Goal: Information Seeking & Learning: Learn about a topic

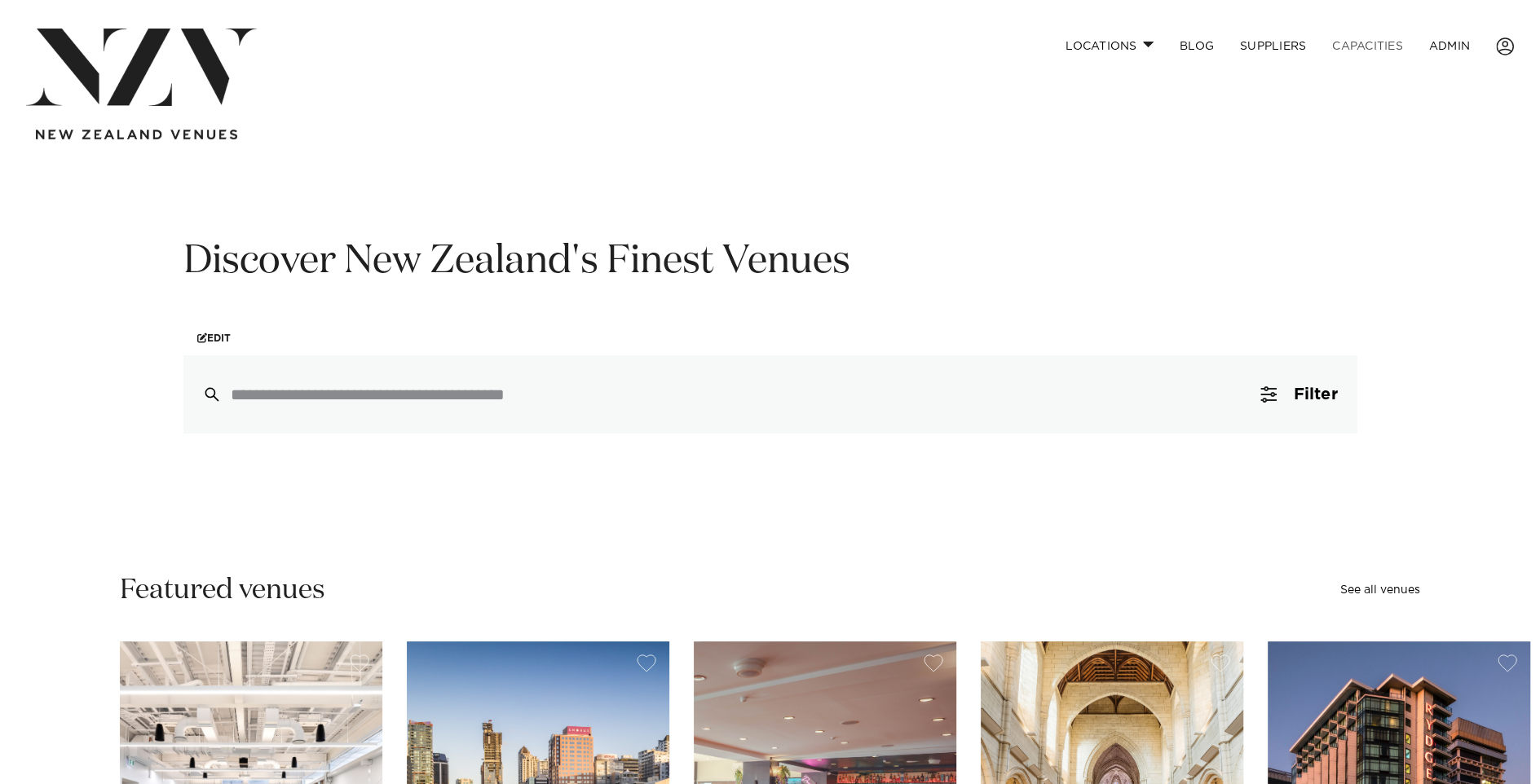
click at [1382, 43] on link "Capacities" at bounding box center [1368, 46] width 97 height 35
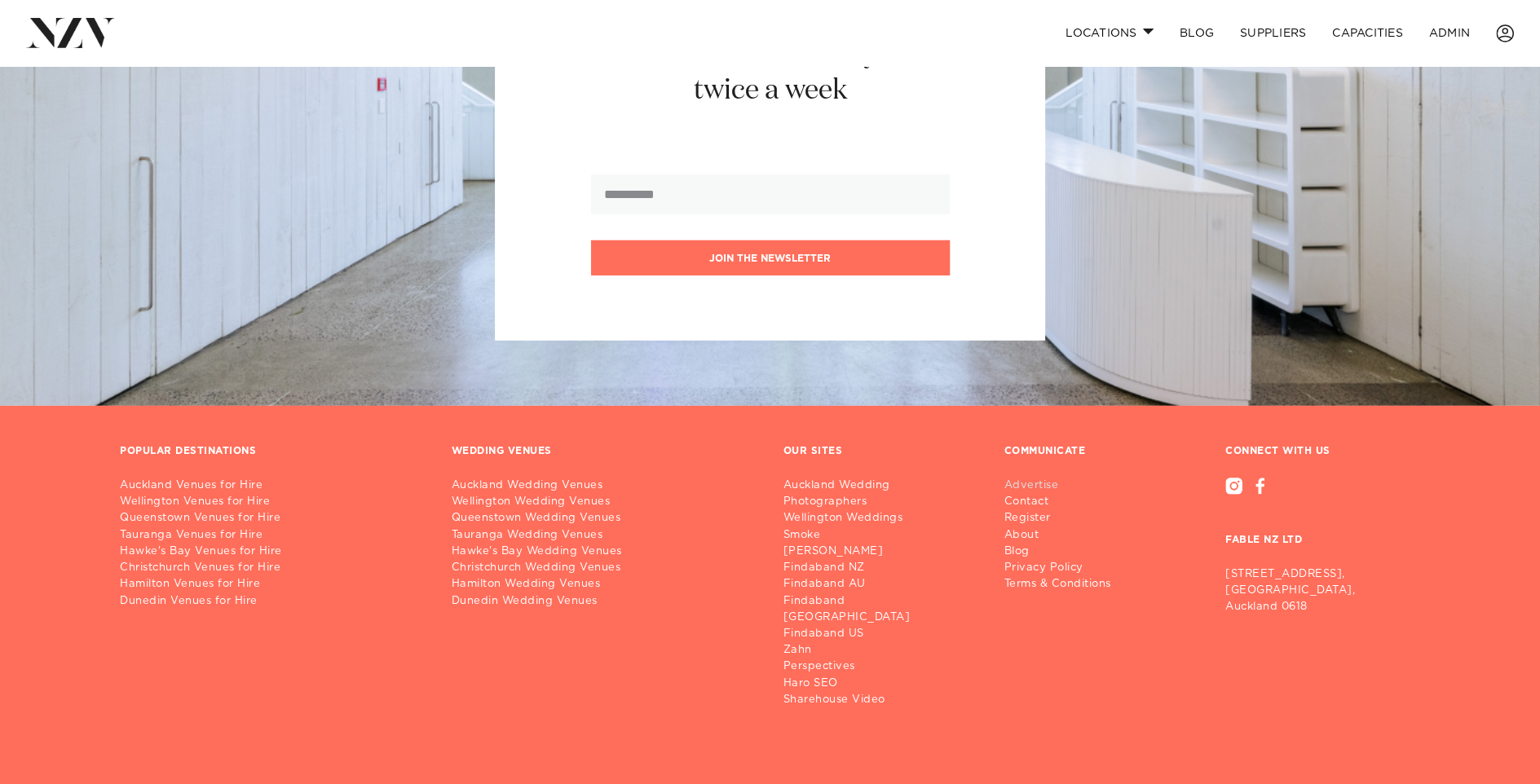
scroll to position [11944, 0]
click at [1029, 477] on link "Advertise" at bounding box center [1064, 485] width 120 height 16
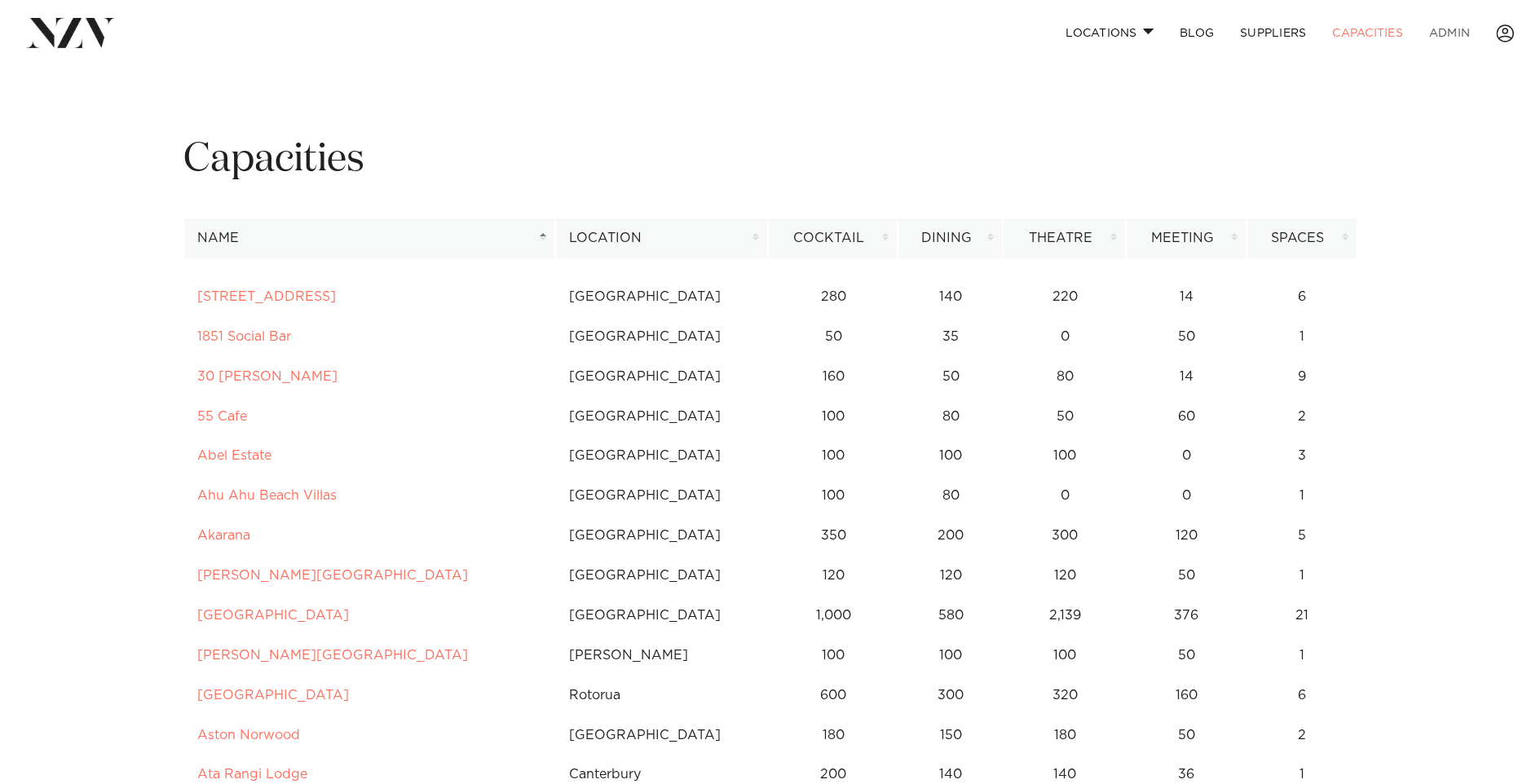
click at [1456, 39] on link "ADMIN" at bounding box center [1449, 33] width 66 height 35
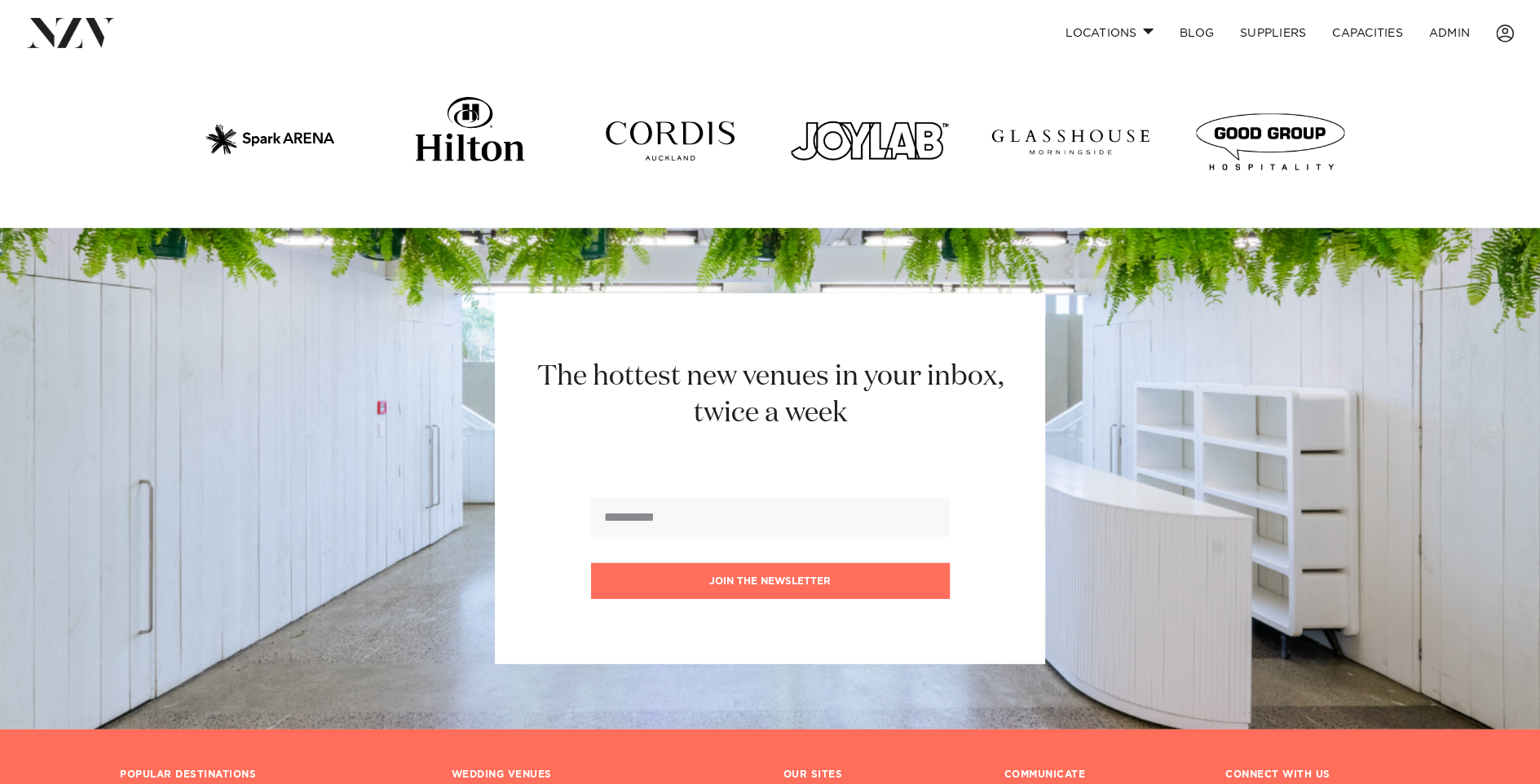
scroll to position [4949, 0]
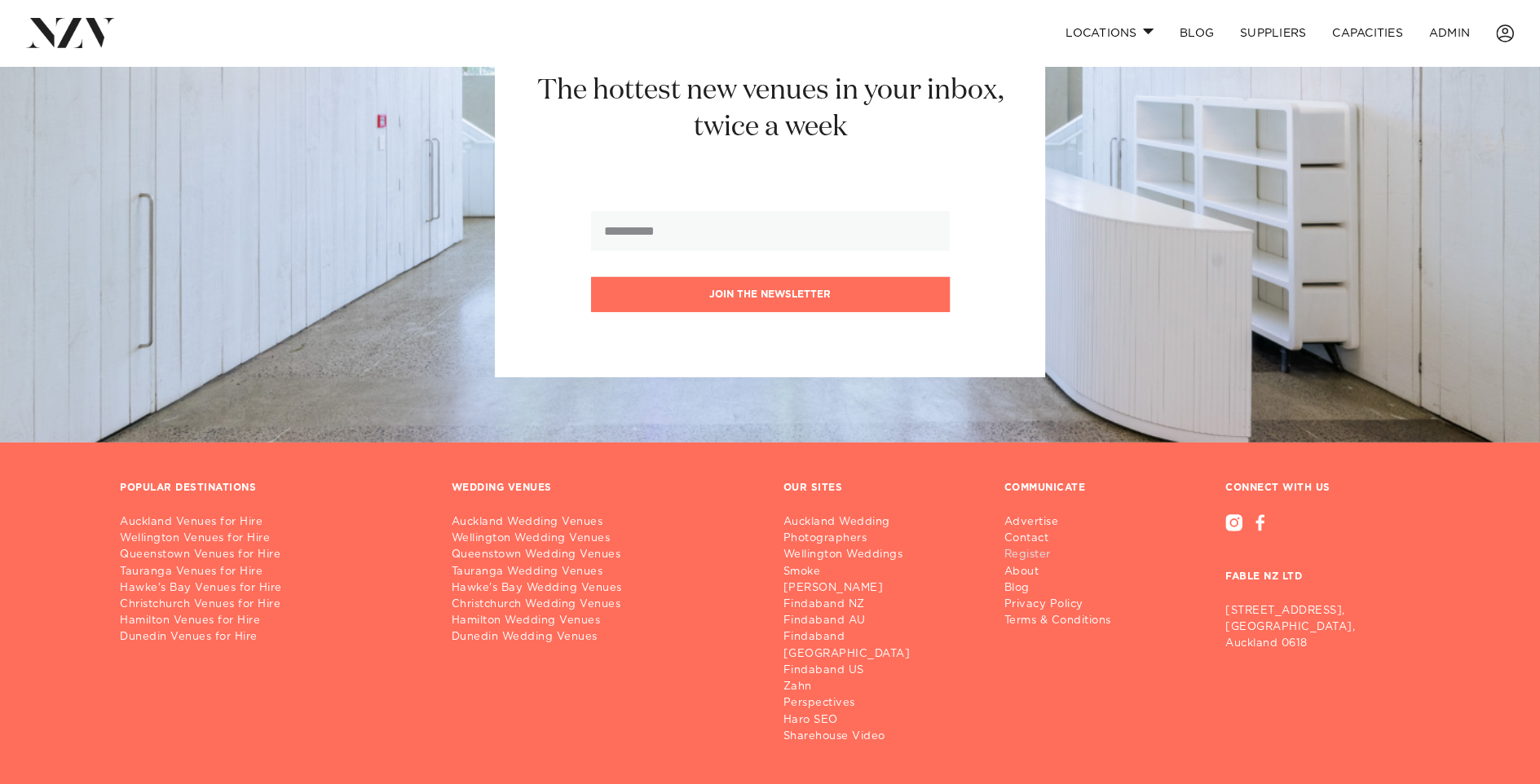
scroll to position [11944, 0]
click at [1028, 547] on link "Register" at bounding box center [1064, 555] width 120 height 16
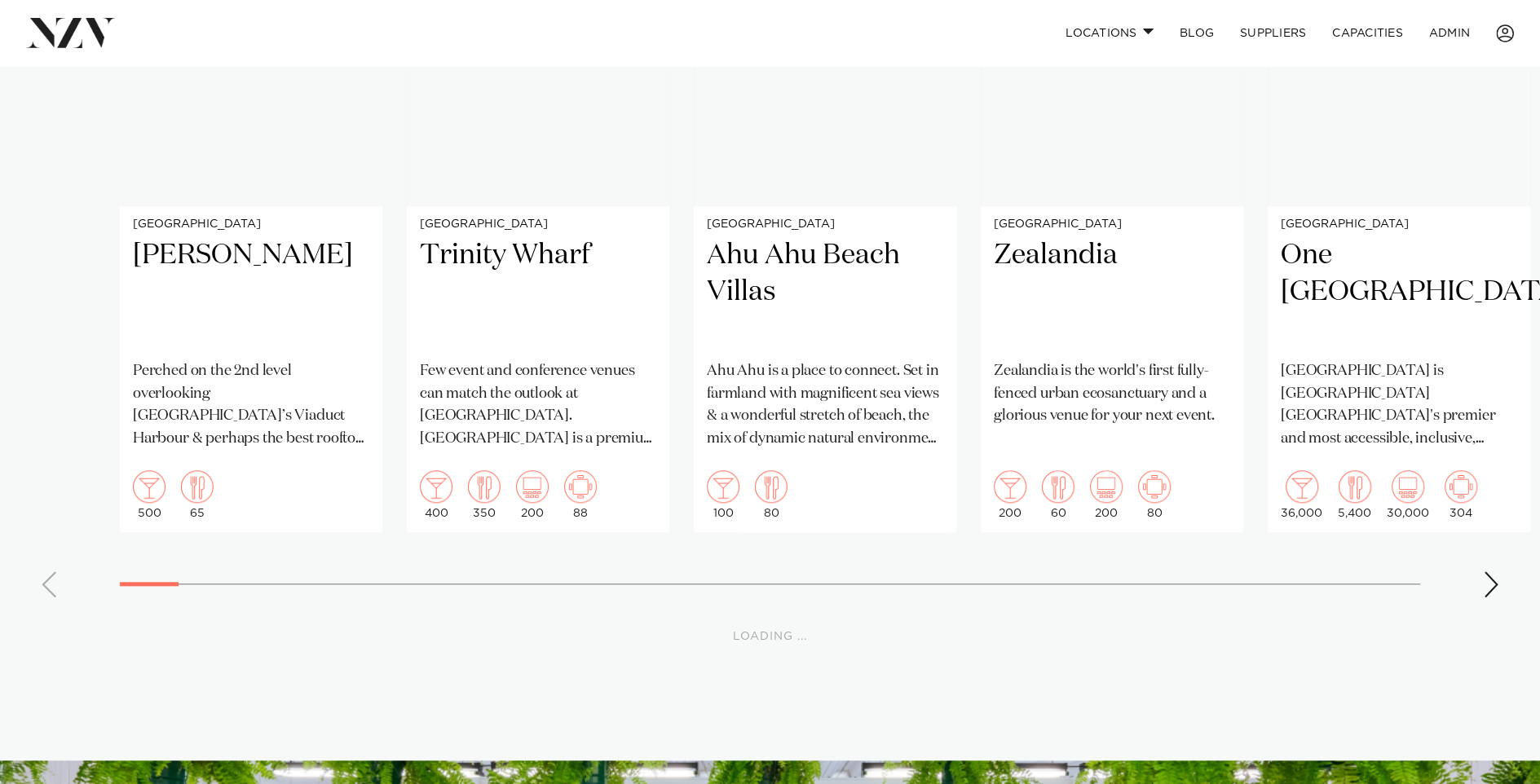
scroll to position [8378, 0]
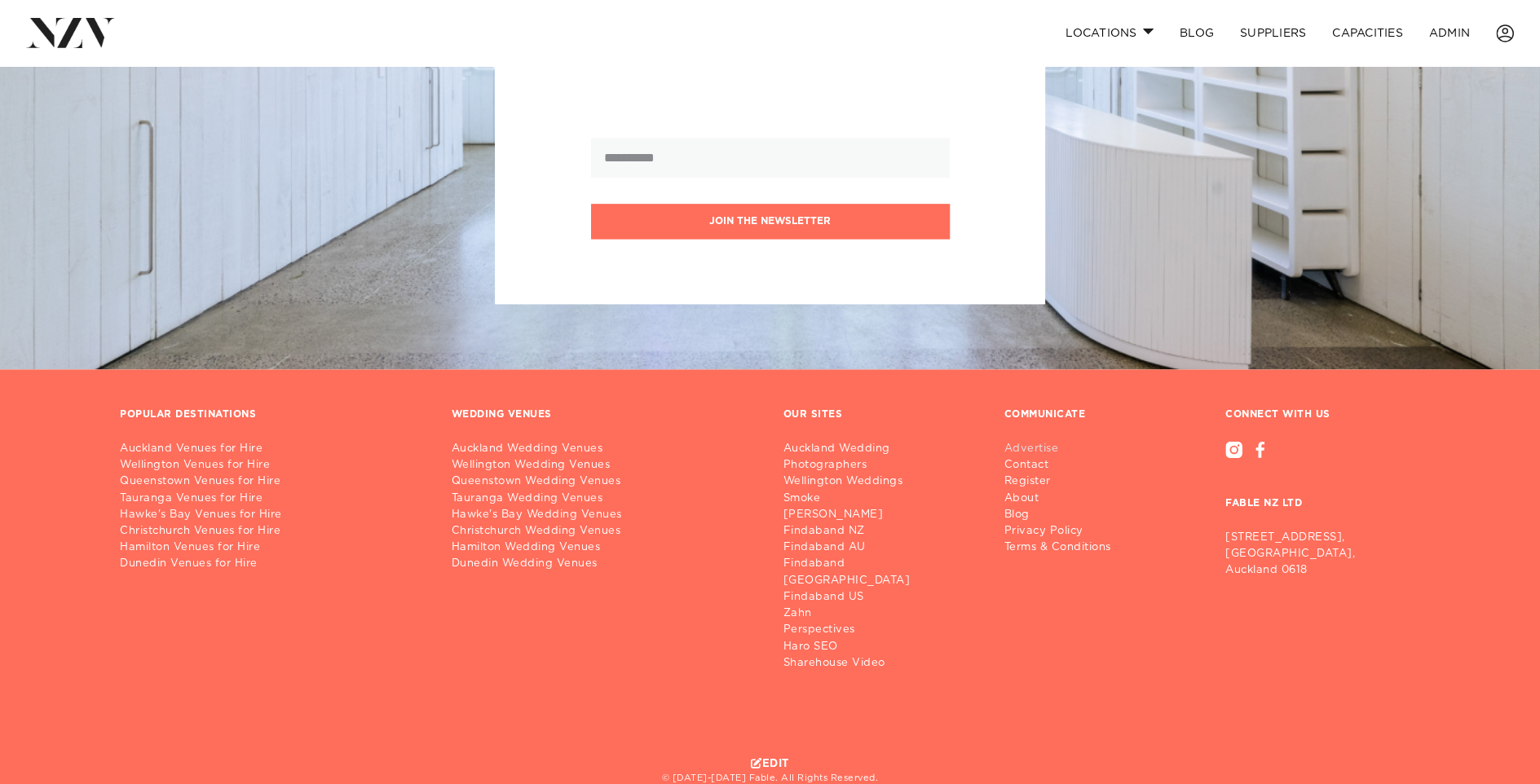
click at [1025, 441] on link "Advertise" at bounding box center [1064, 449] width 120 height 16
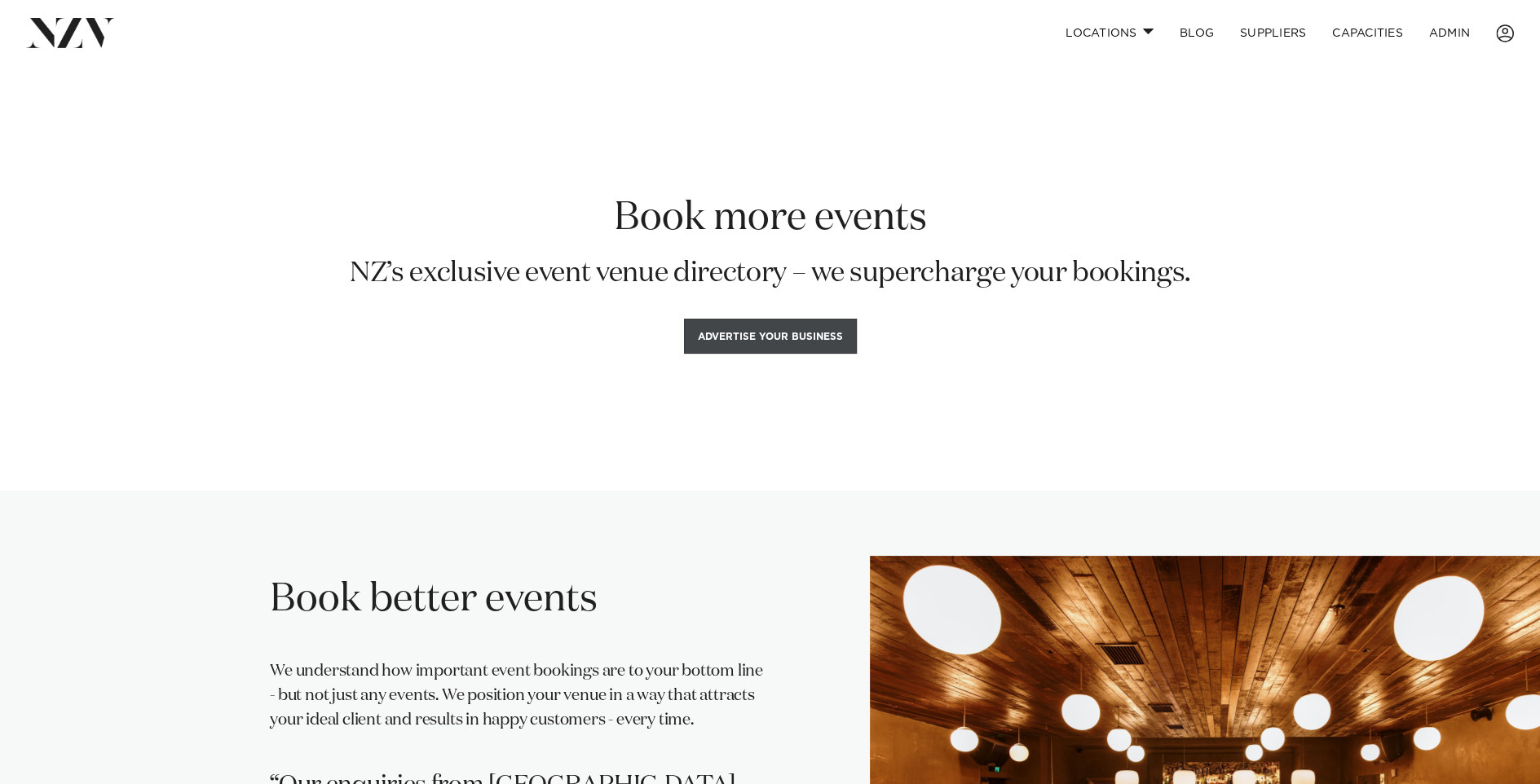
click at [811, 328] on button "Advertise your business" at bounding box center [770, 335] width 173 height 35
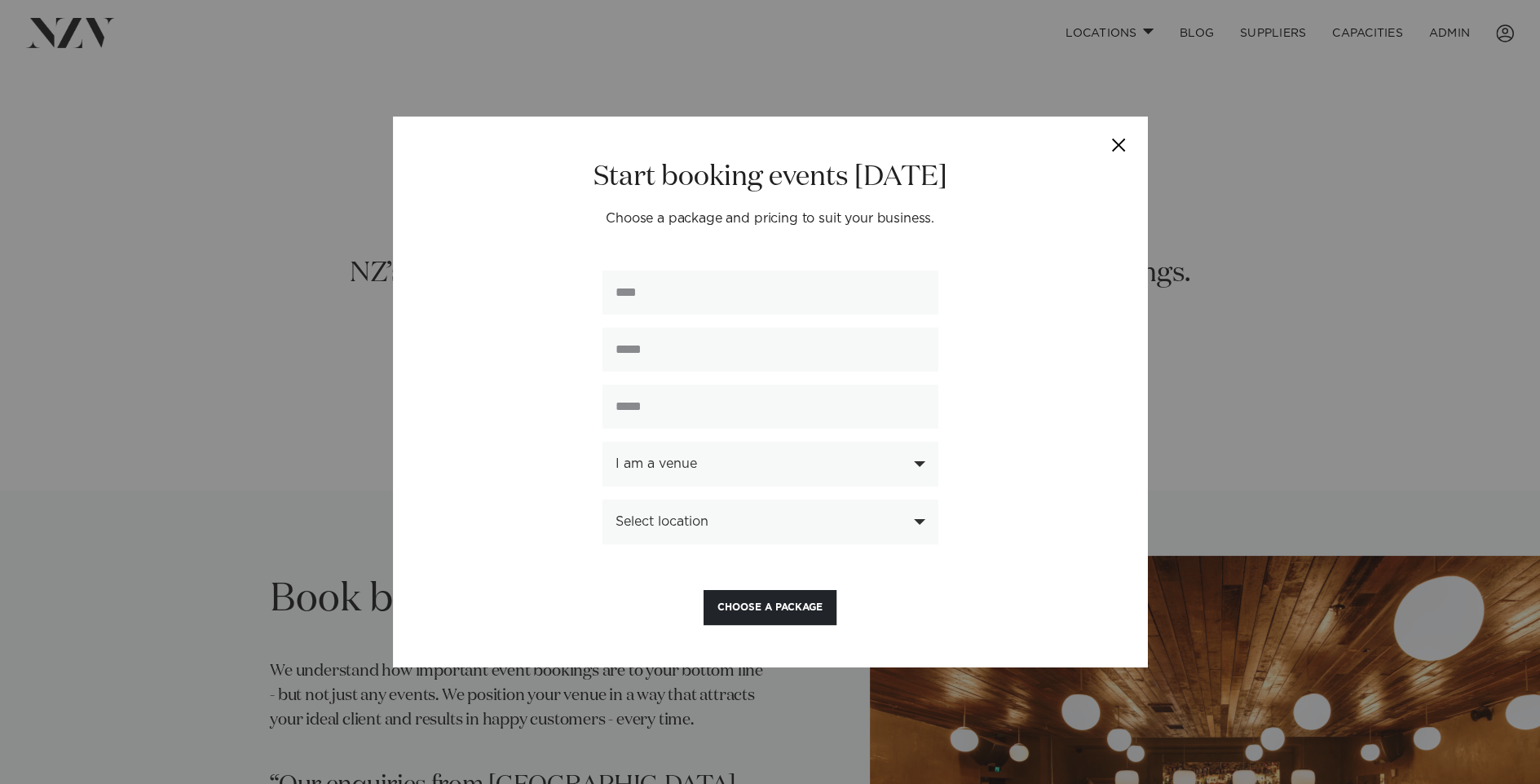
click at [1121, 140] on button "Close" at bounding box center [1119, 145] width 57 height 57
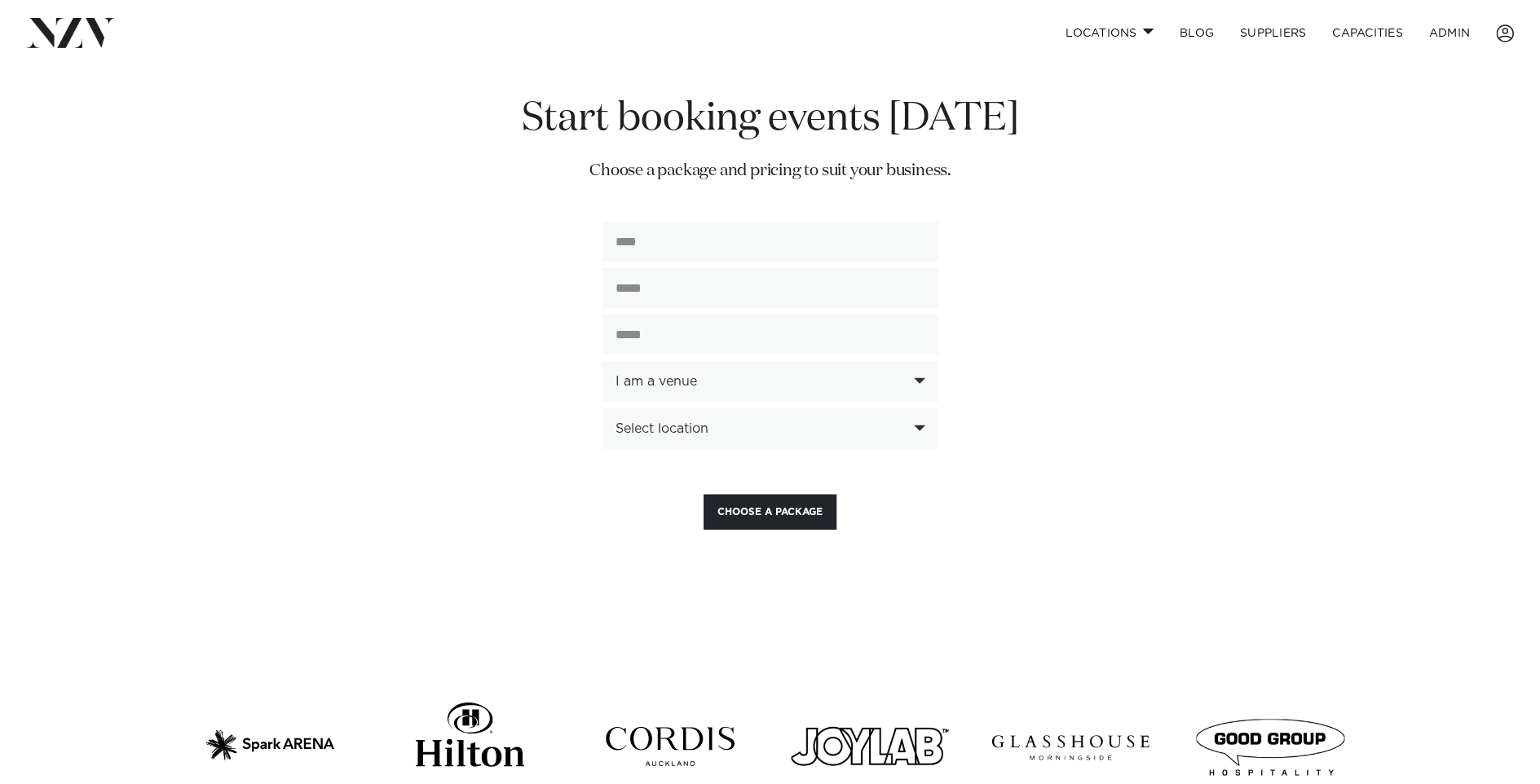
scroll to position [4002, 0]
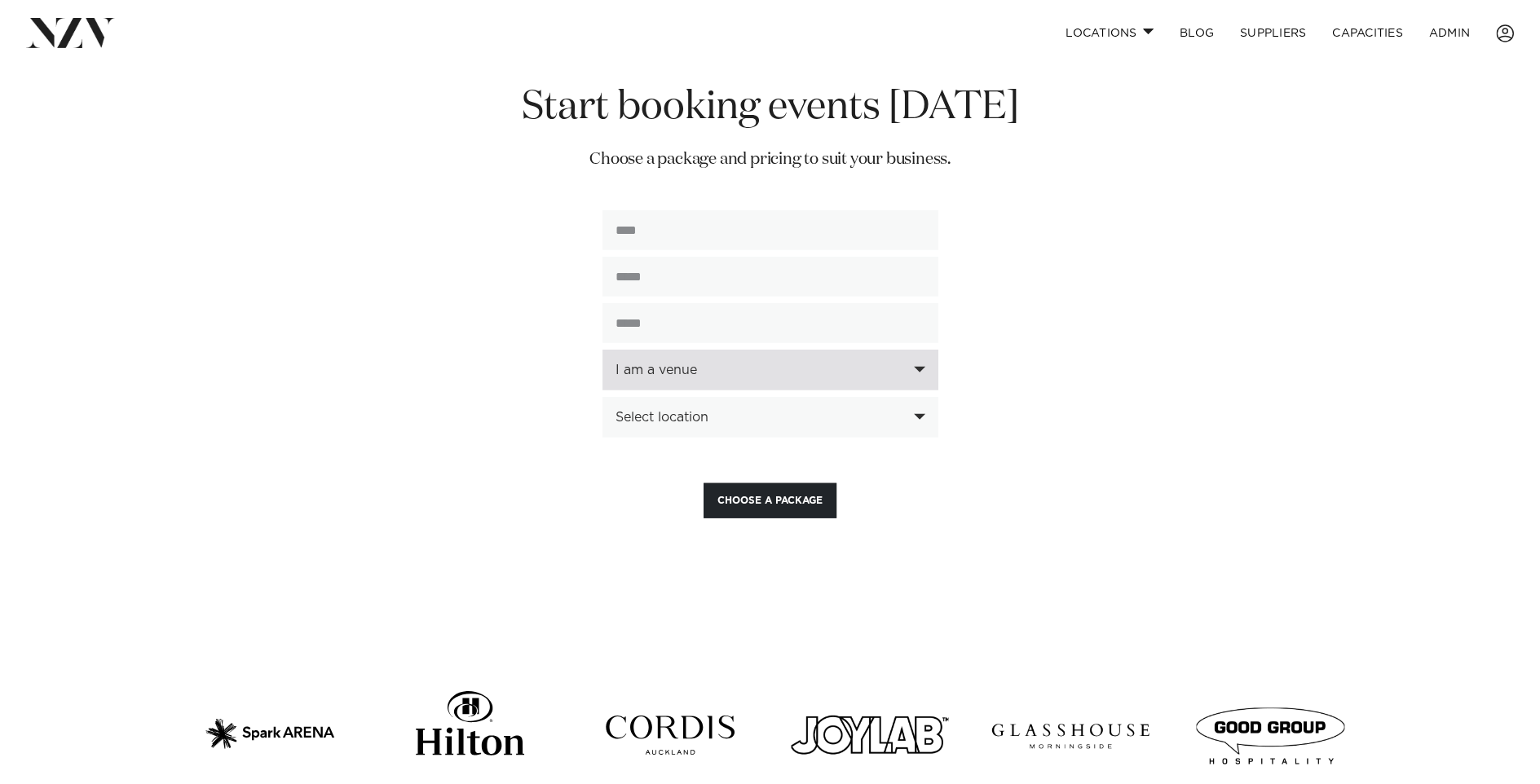
click at [652, 349] on div "I am a venue" at bounding box center [770, 370] width 336 height 41
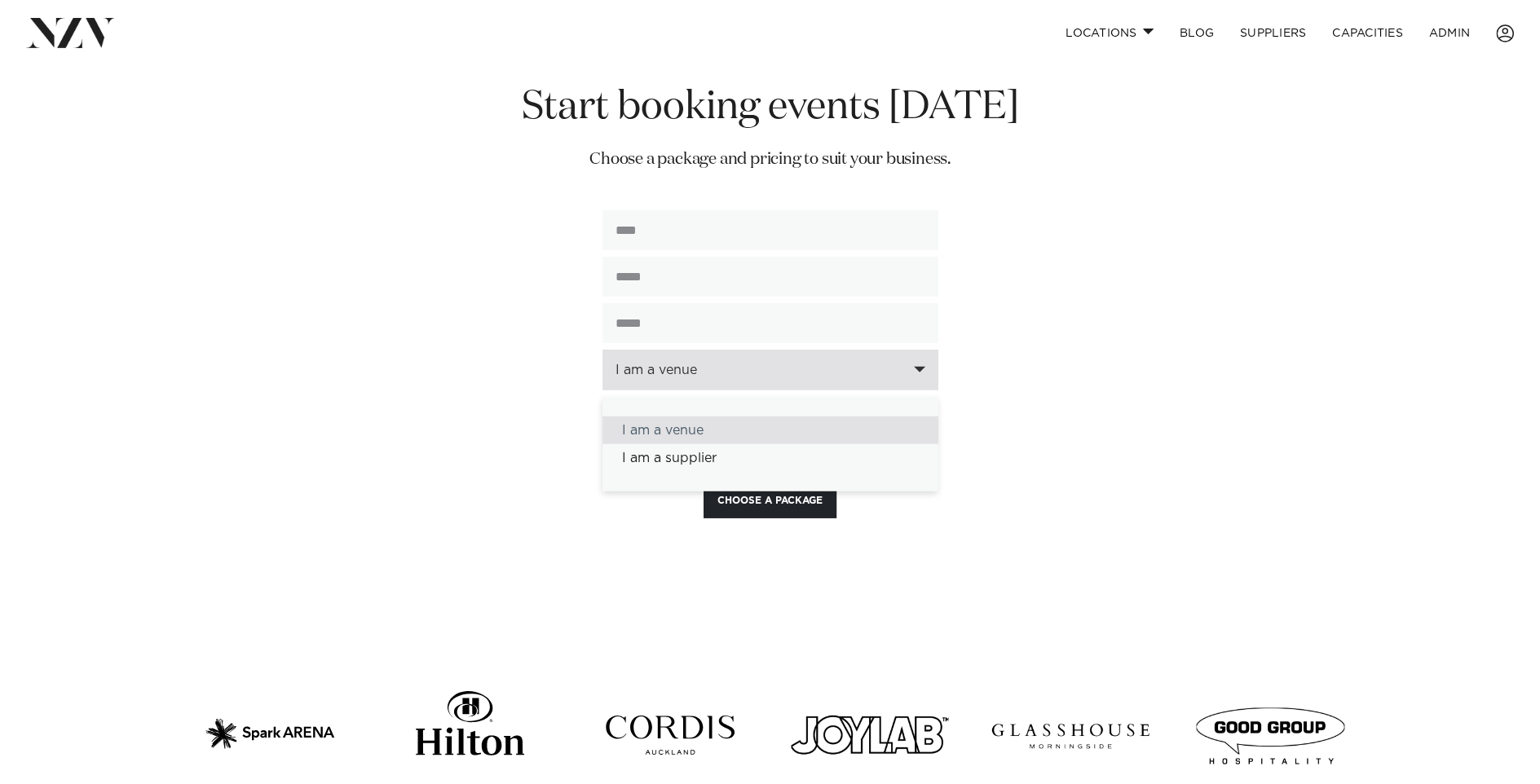
click at [652, 349] on div "I am a venue" at bounding box center [770, 370] width 336 height 41
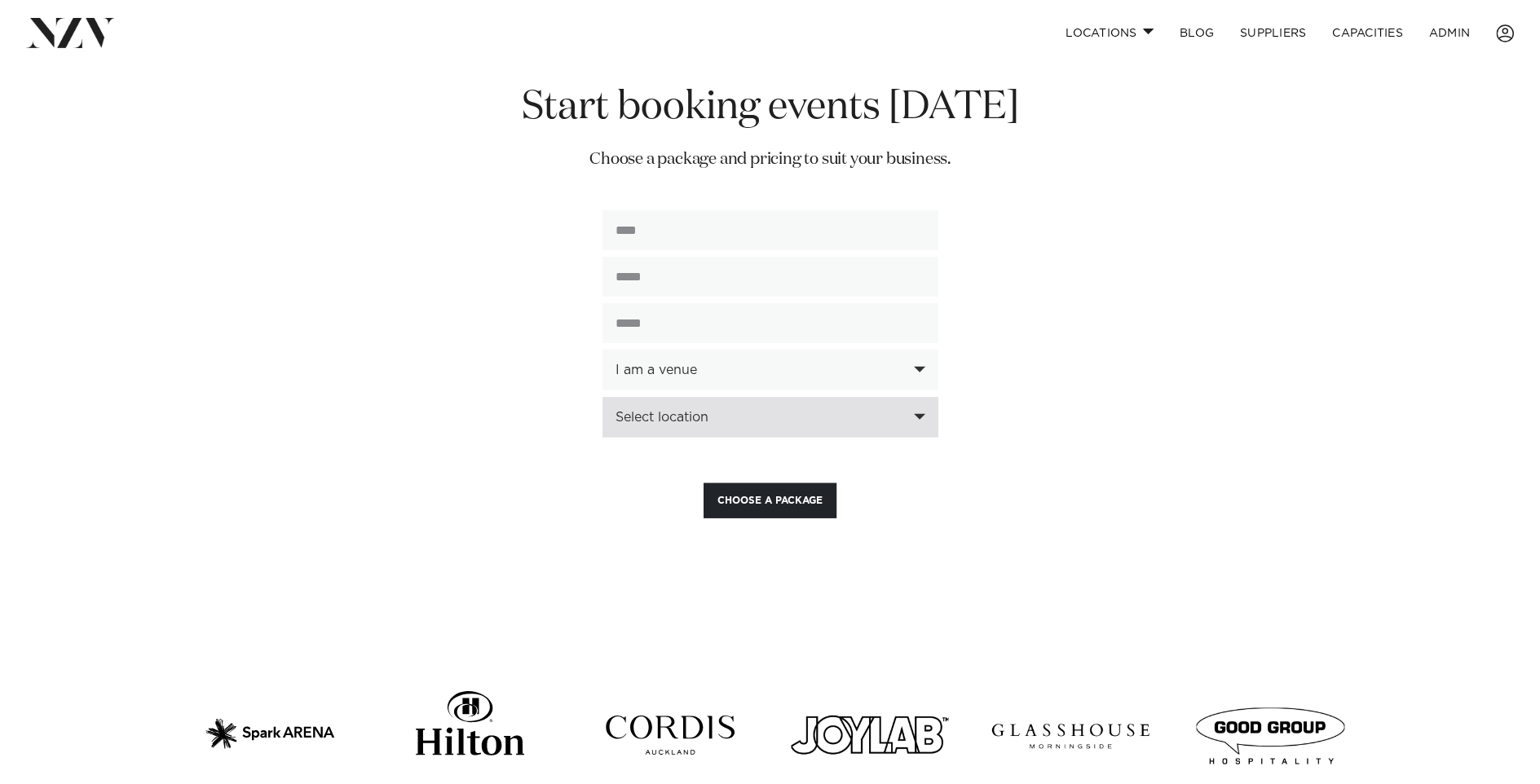
click at [664, 397] on div "Select location" at bounding box center [770, 417] width 336 height 41
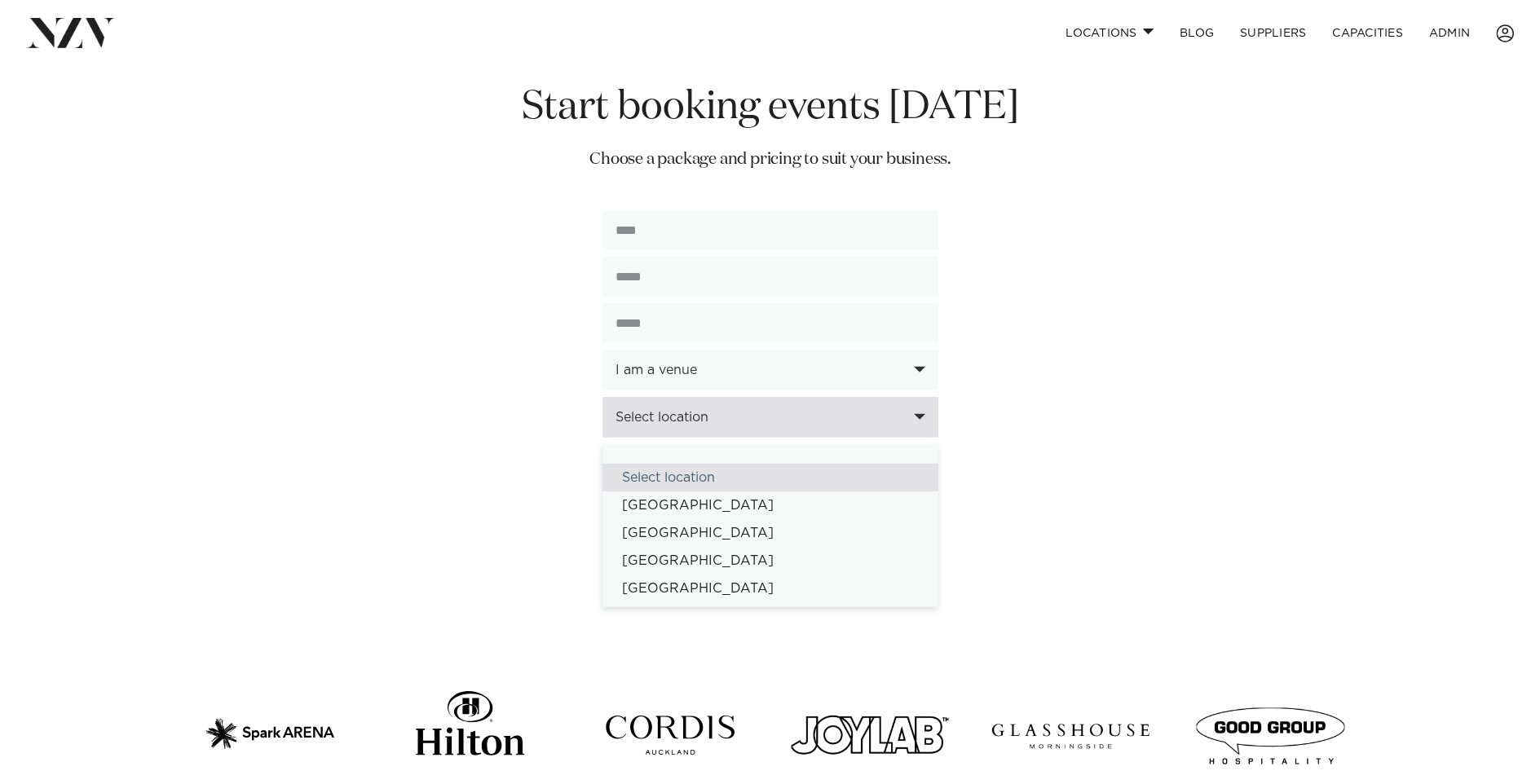
click at [664, 397] on div "Select location" at bounding box center [770, 417] width 336 height 41
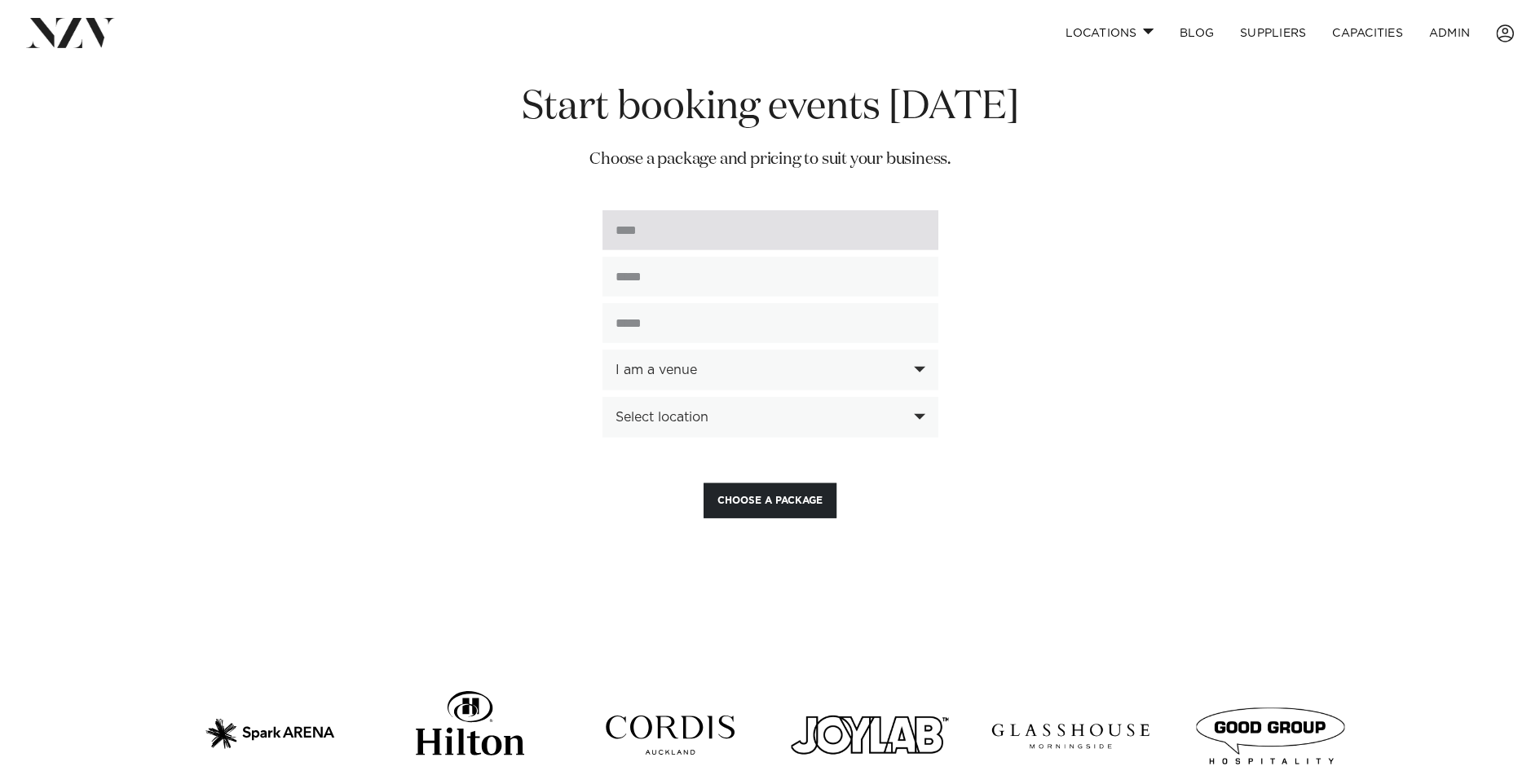
scroll to position [3963, 0]
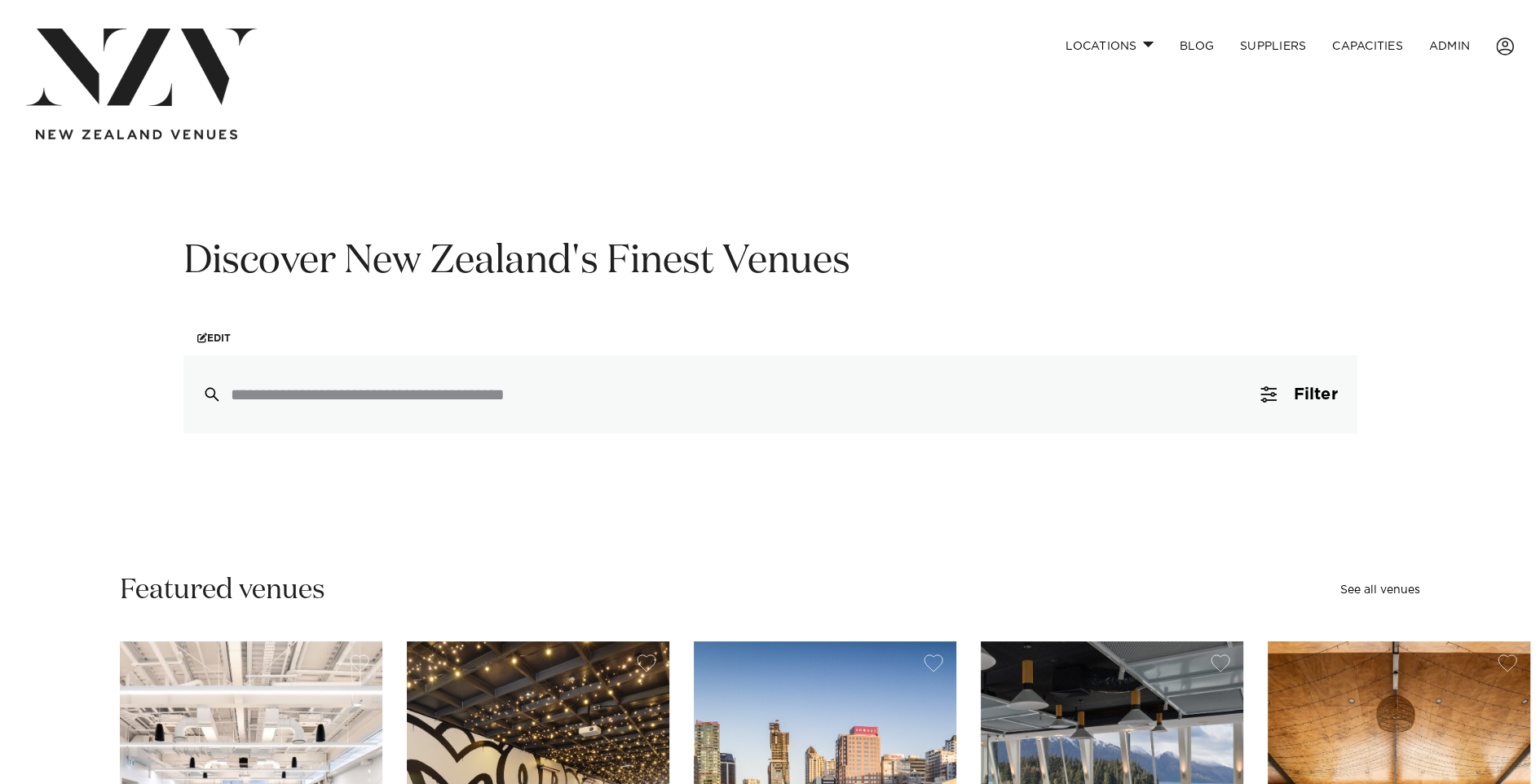
click at [400, 112] on div at bounding box center [242, 123] width 432 height 34
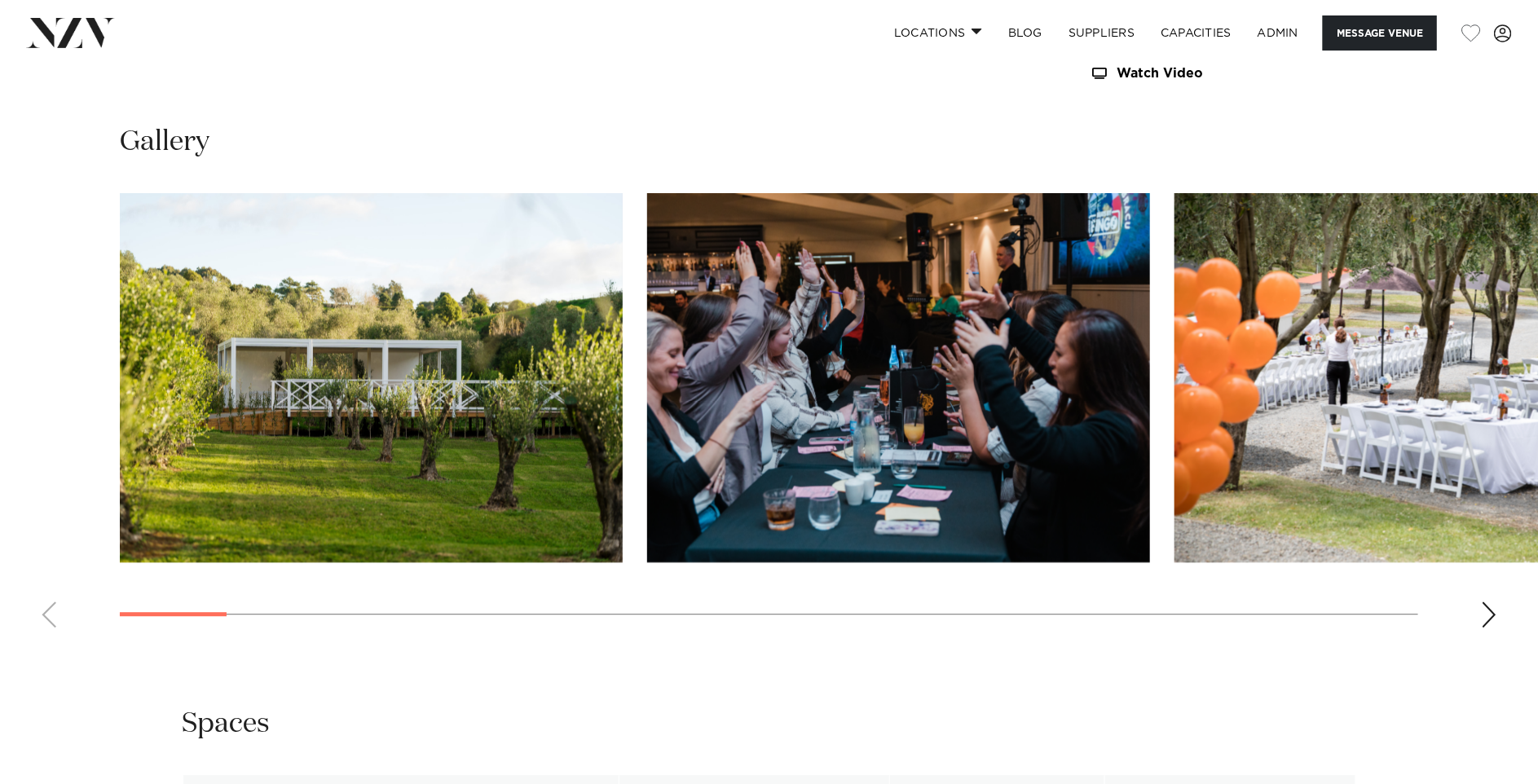
scroll to position [1830, 0]
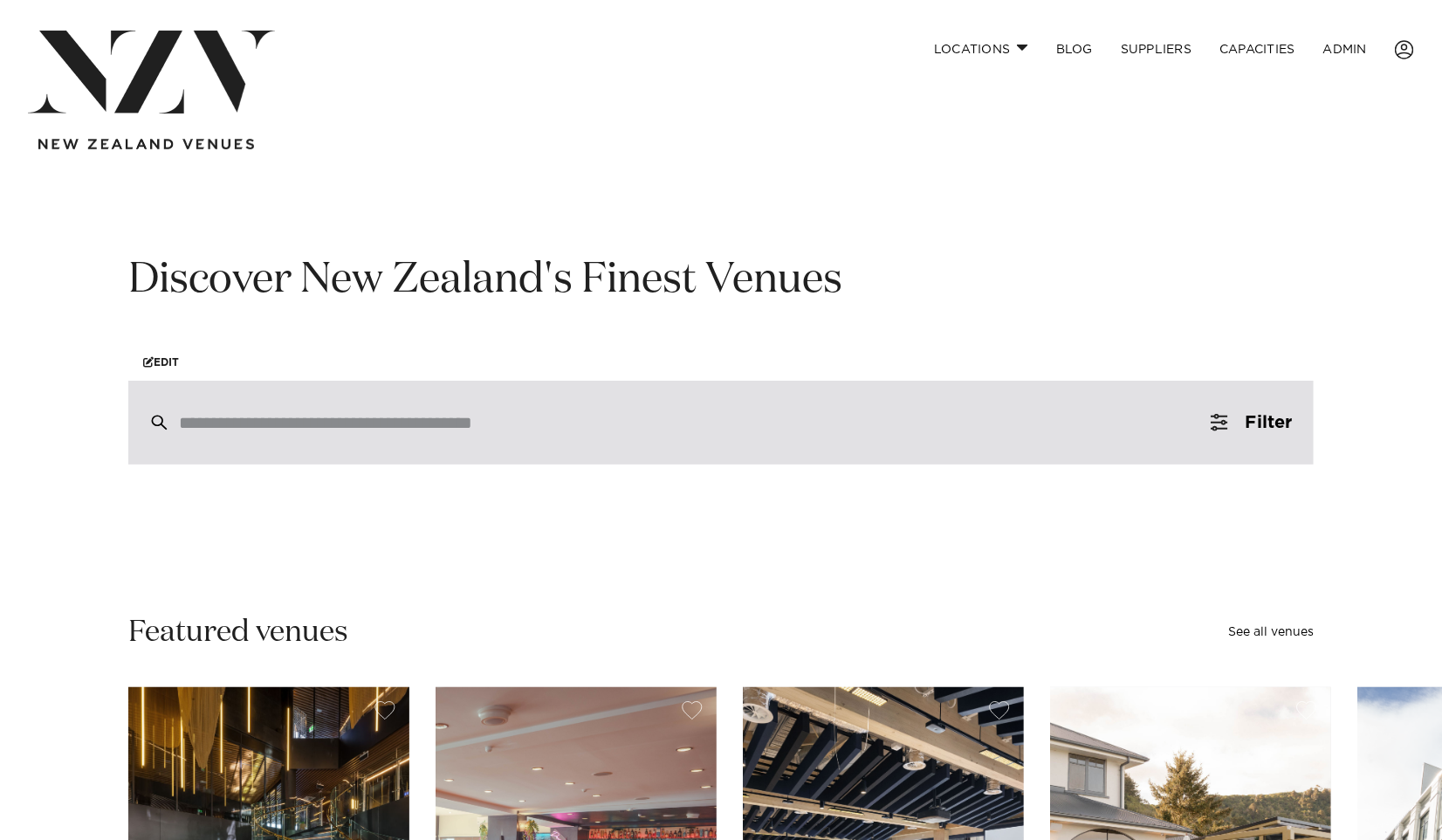
click at [314, 425] on input "search" at bounding box center [685, 423] width 1011 height 19
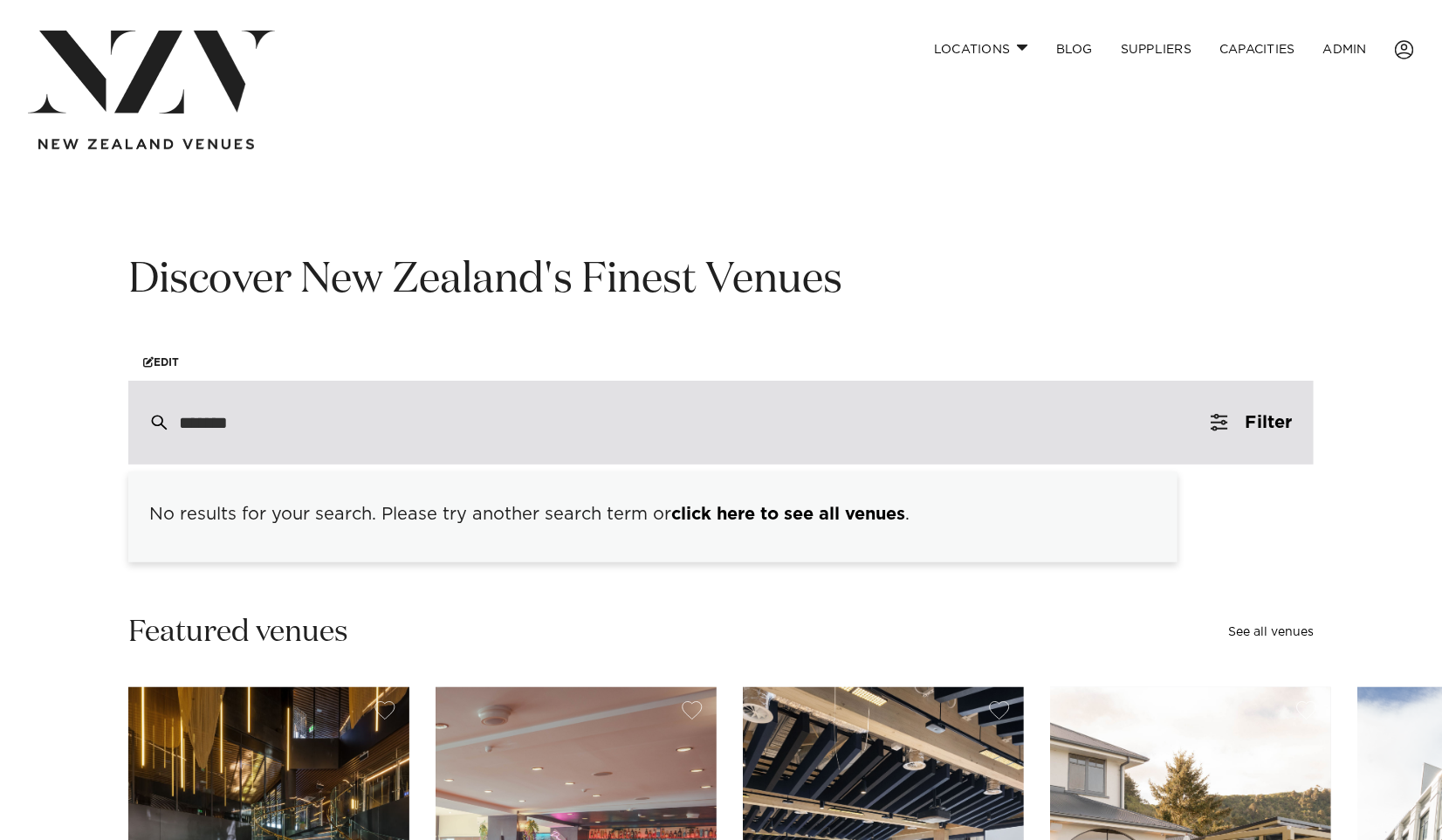
drag, startPoint x: 280, startPoint y: 410, endPoint x: 136, endPoint y: 411, distance: 144.0
click at [136, 411] on div "*******" at bounding box center [721, 422] width 1185 height 83
paste input "**********"
type input "**********"
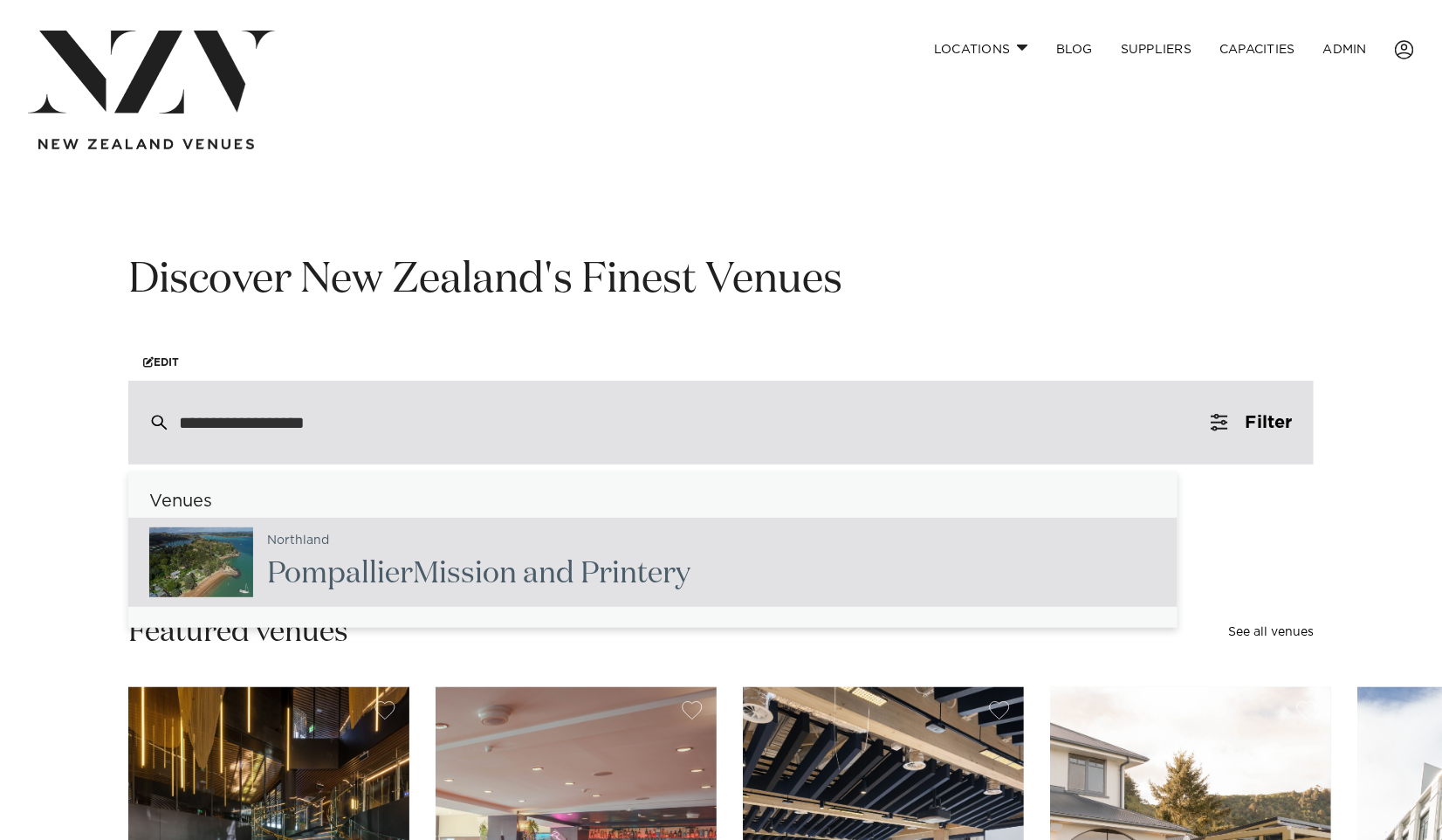
click at [353, 560] on span "Pompallier" at bounding box center [340, 574] width 146 height 30
type input "**********"
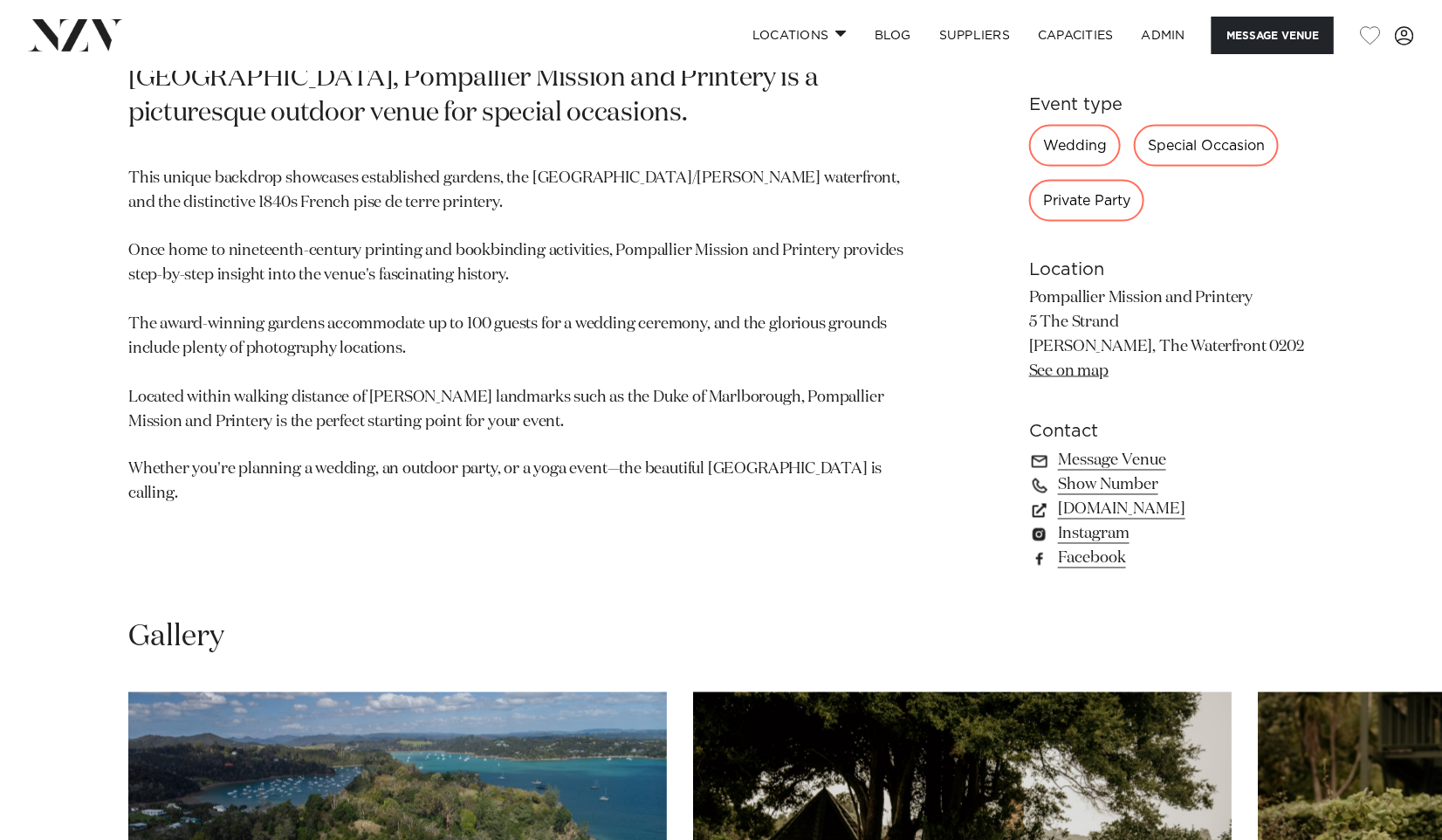
scroll to position [1333, 0]
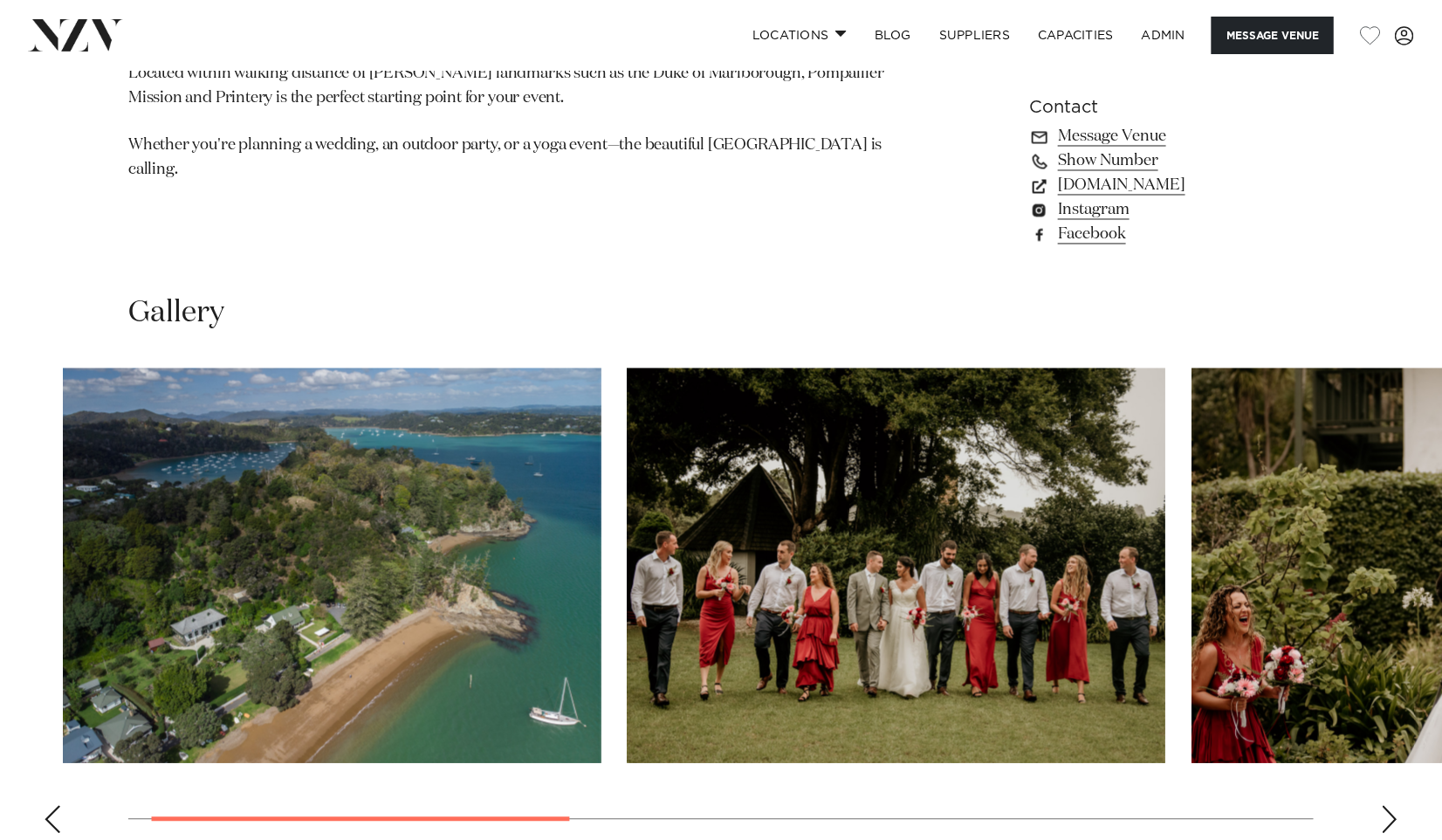
click at [716, 605] on img "2 / 6" at bounding box center [896, 566] width 539 height 395
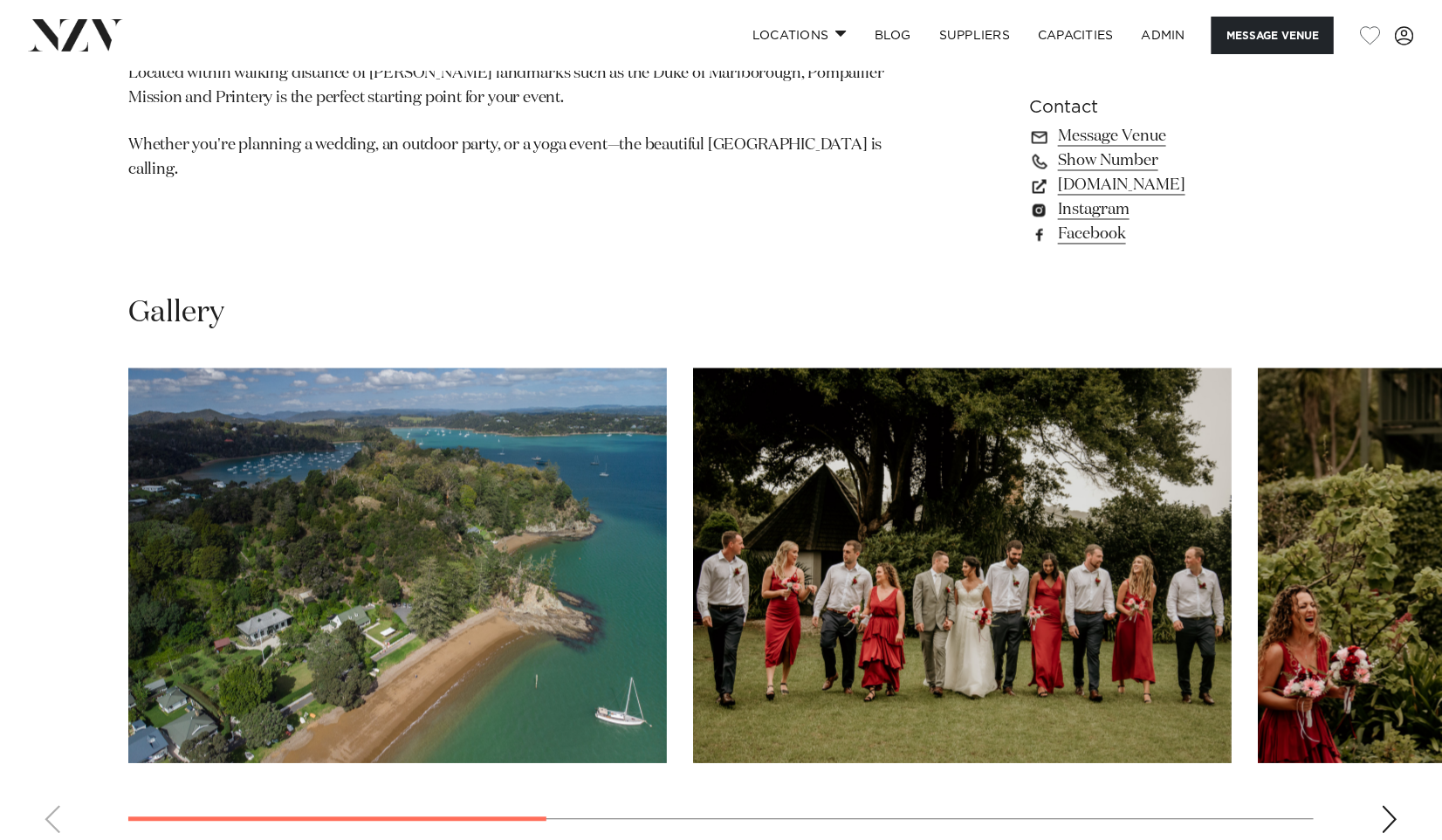
scroll to position [1787, 0]
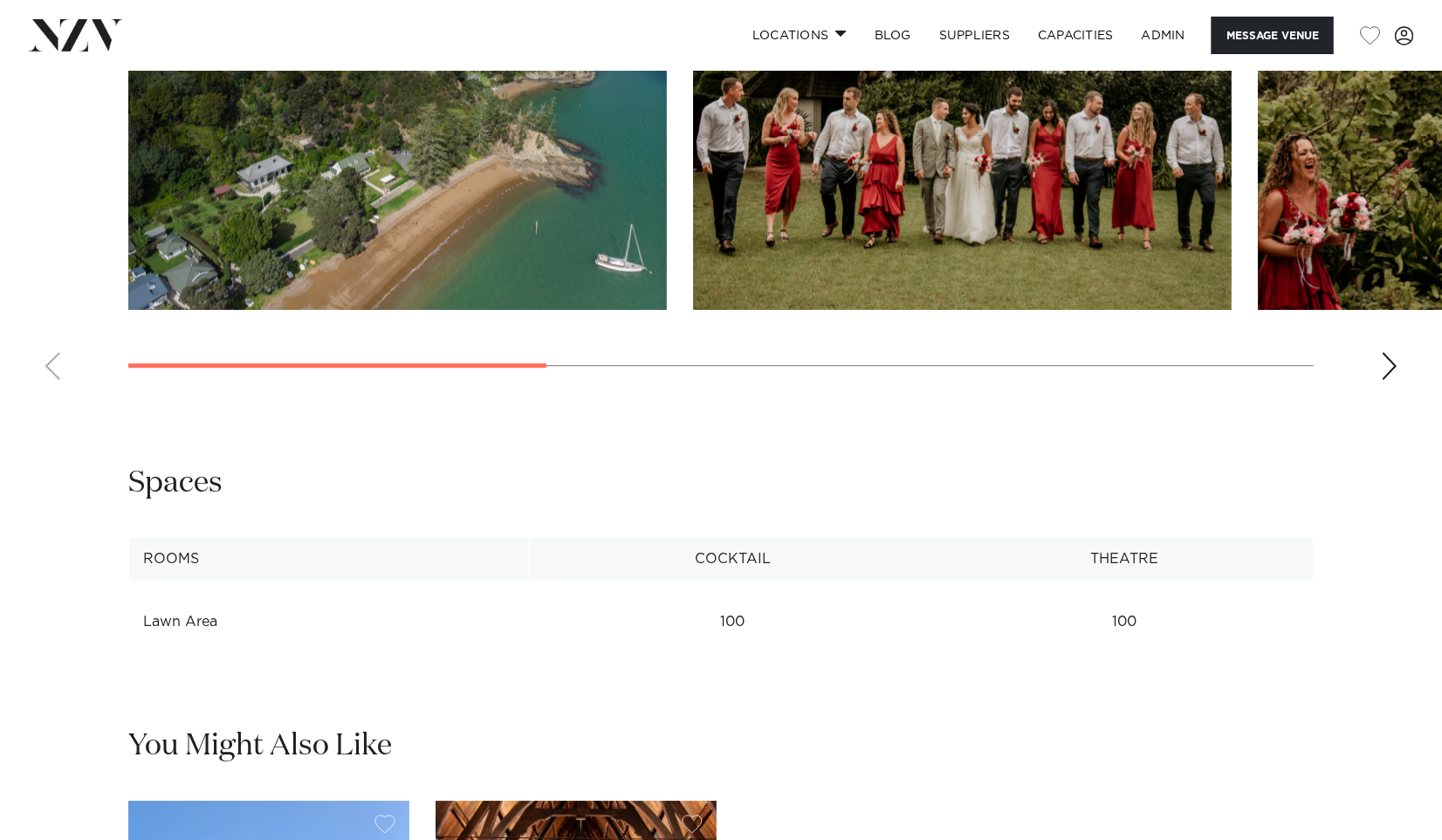
click at [1380, 364] on swiper-container at bounding box center [721, 154] width 1442 height 479
click at [1388, 366] on div "Next slide" at bounding box center [1390, 366] width 18 height 28
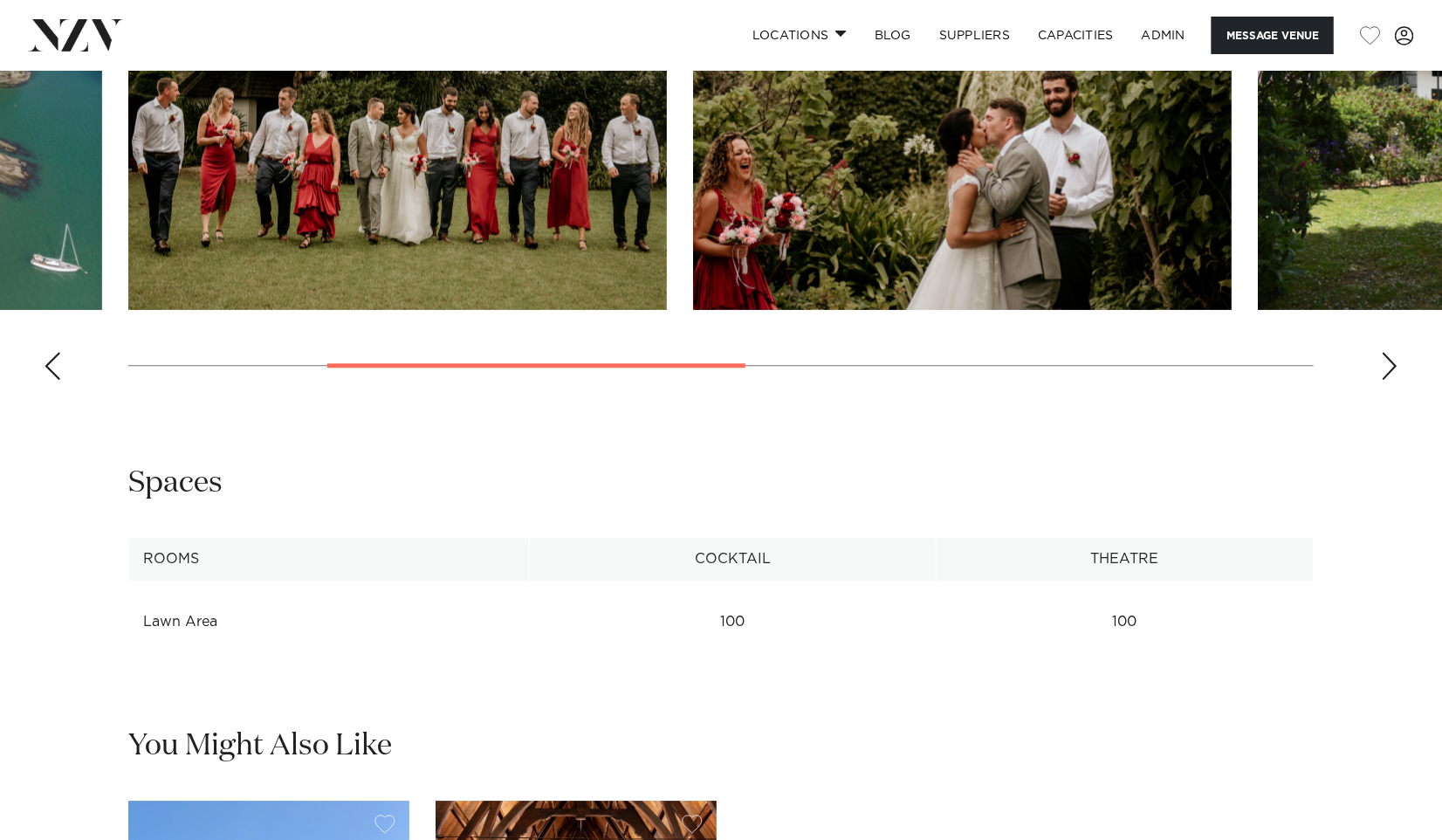
click at [1388, 366] on div "Next slide" at bounding box center [1390, 366] width 18 height 28
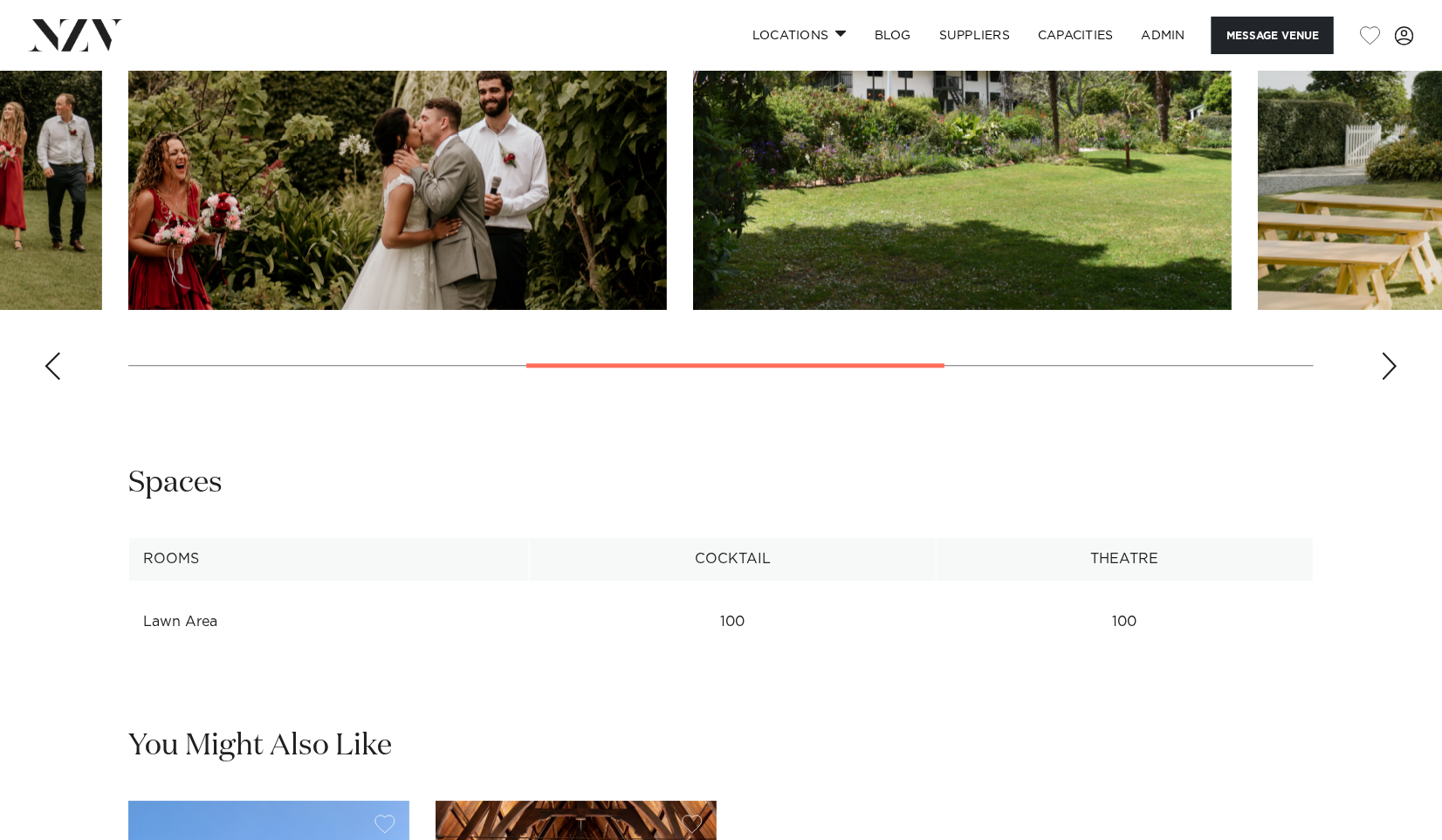
click at [489, 247] on img "3 / 6" at bounding box center [397, 112] width 539 height 395
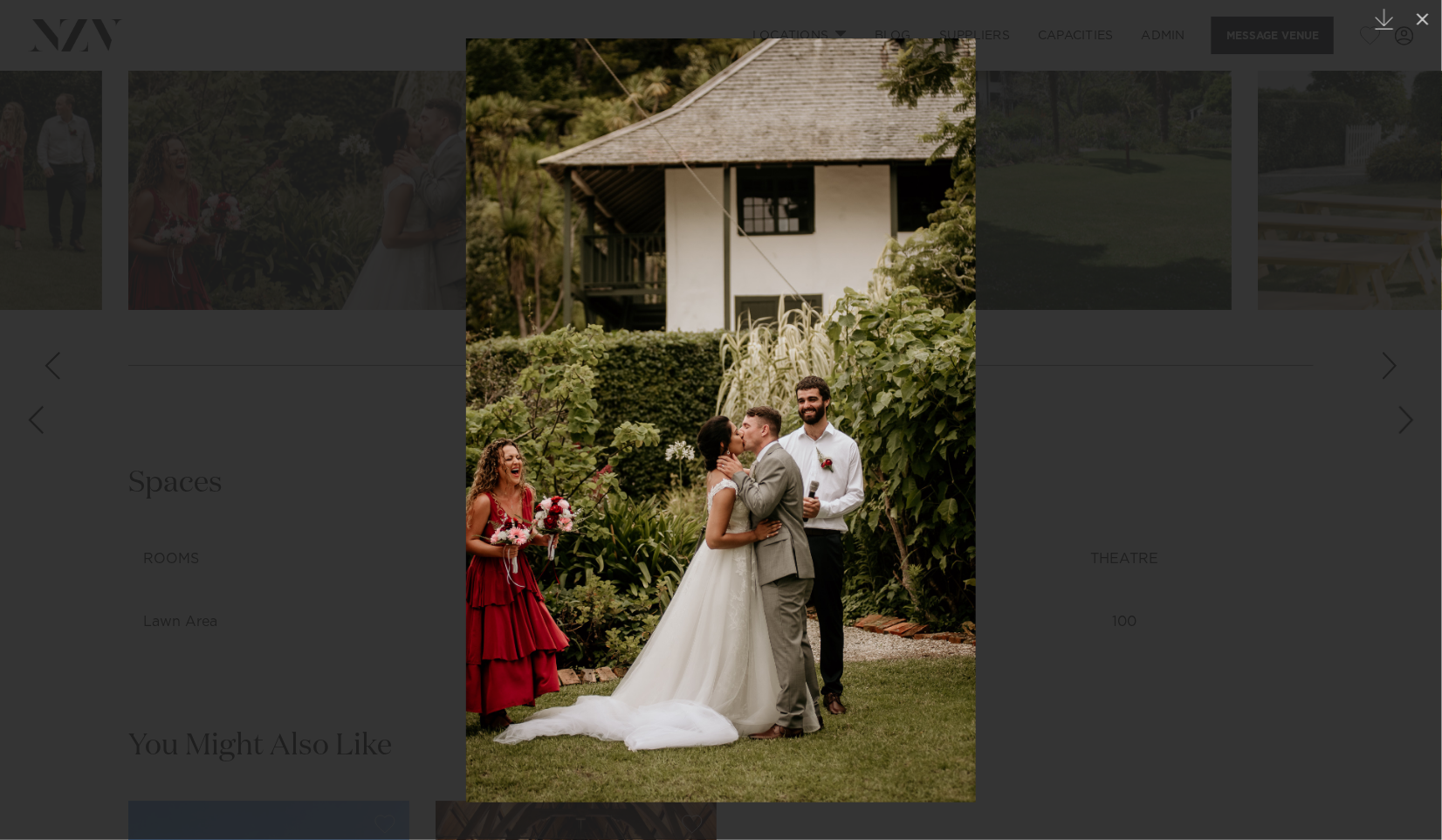
click at [1109, 273] on div at bounding box center [721, 420] width 1442 height 840
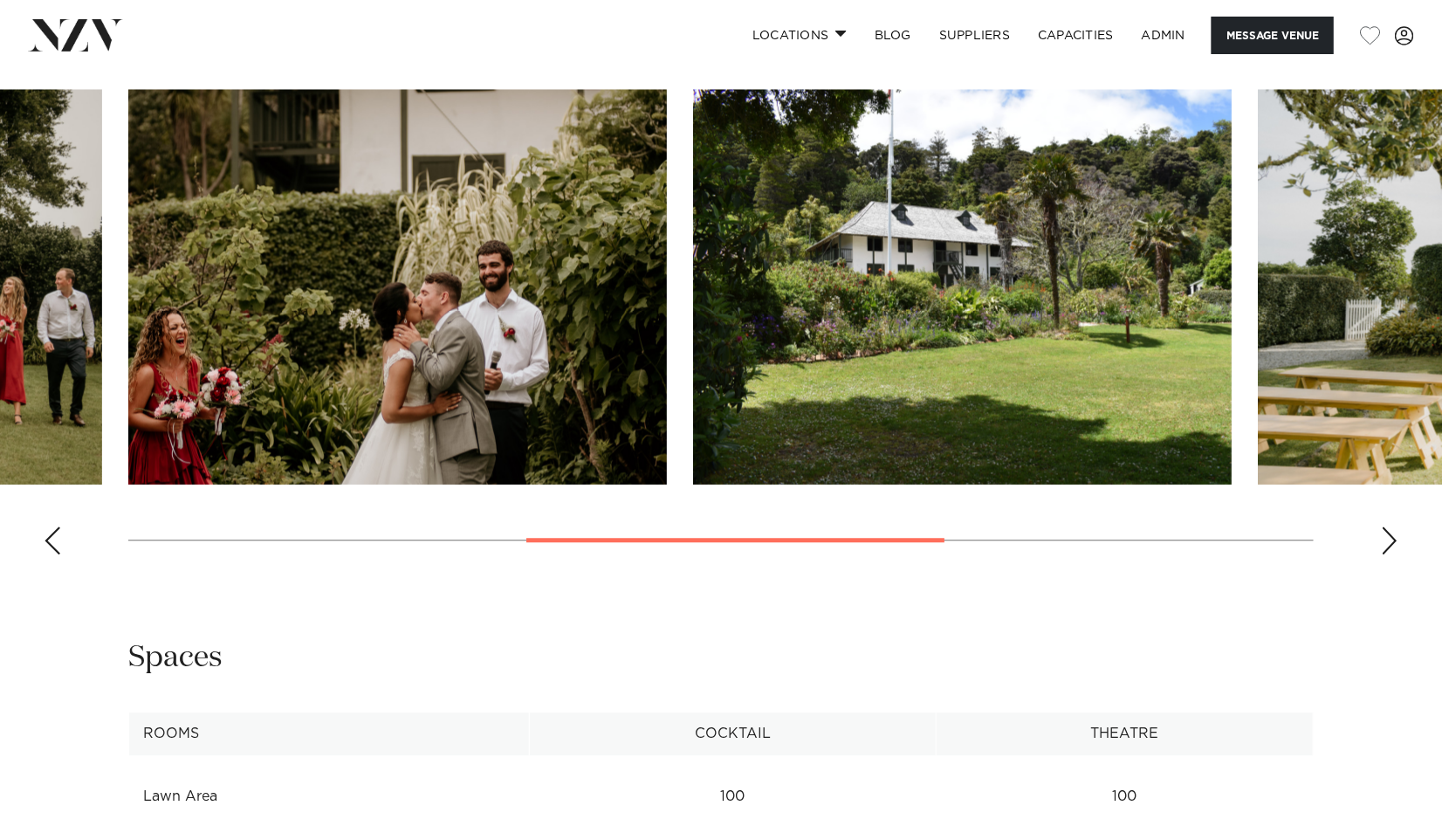
scroll to position [1580, 0]
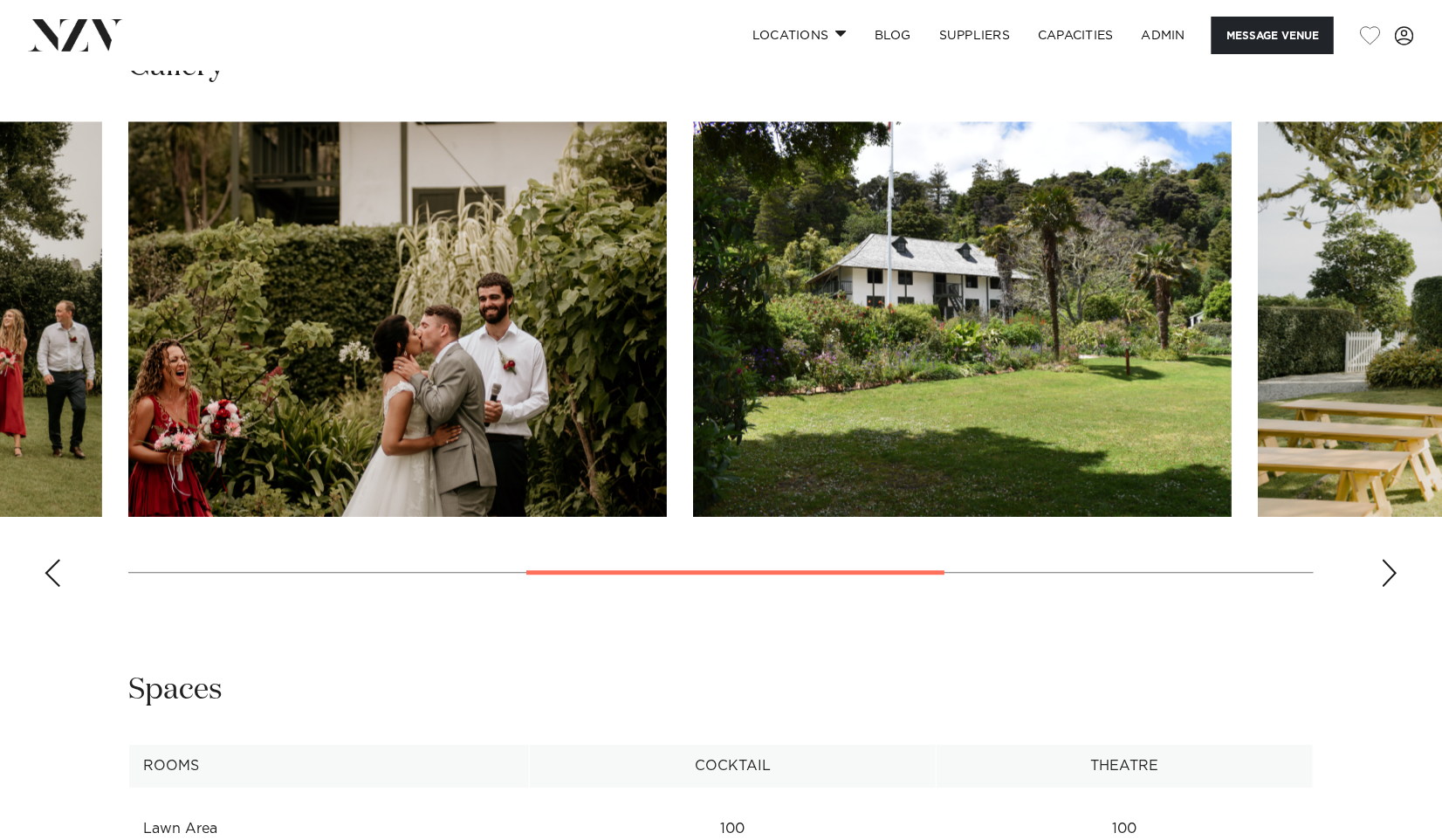
click at [1388, 565] on div "Next slide" at bounding box center [1390, 573] width 18 height 28
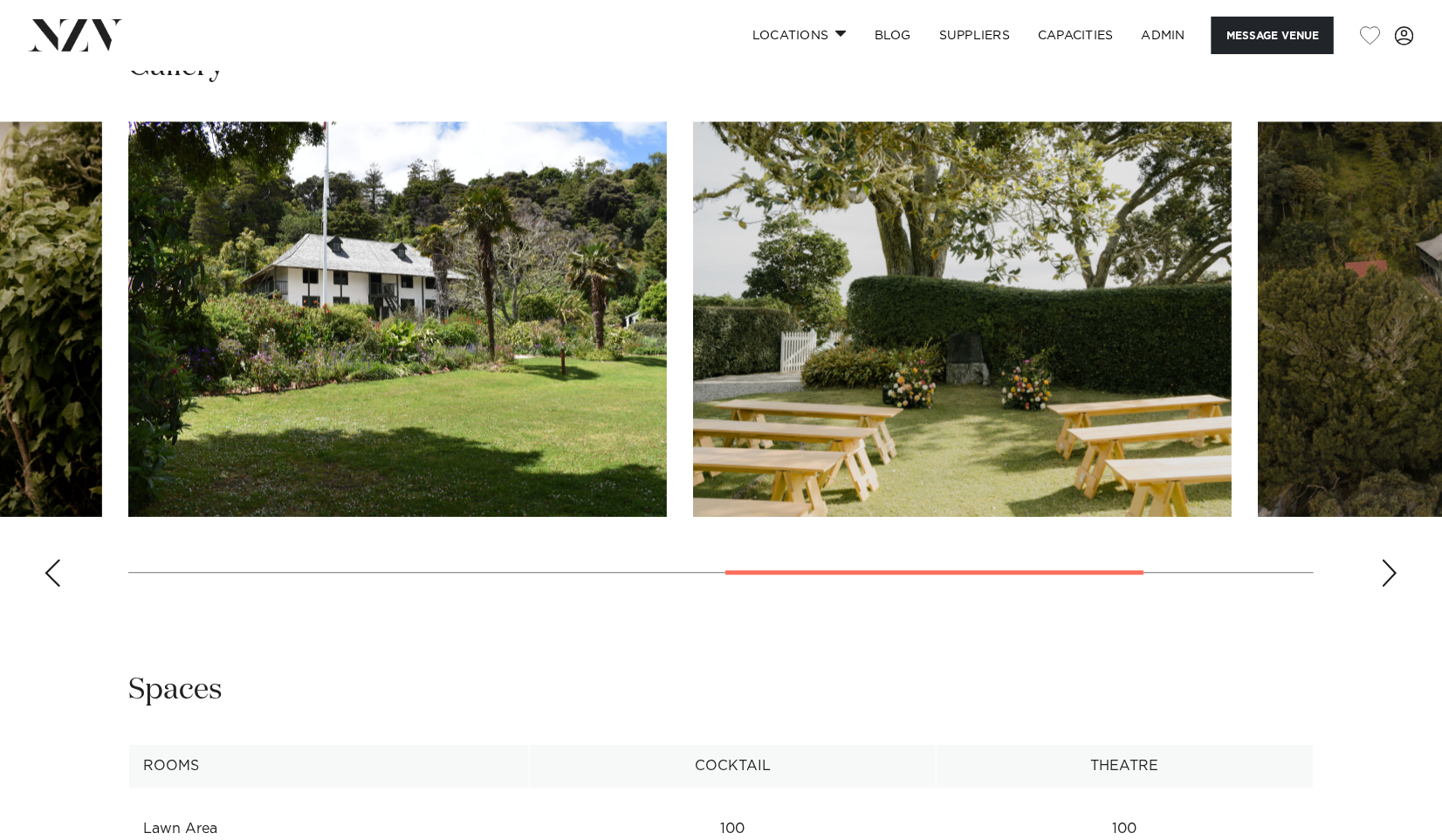
click at [1388, 565] on div "Next slide" at bounding box center [1390, 573] width 18 height 28
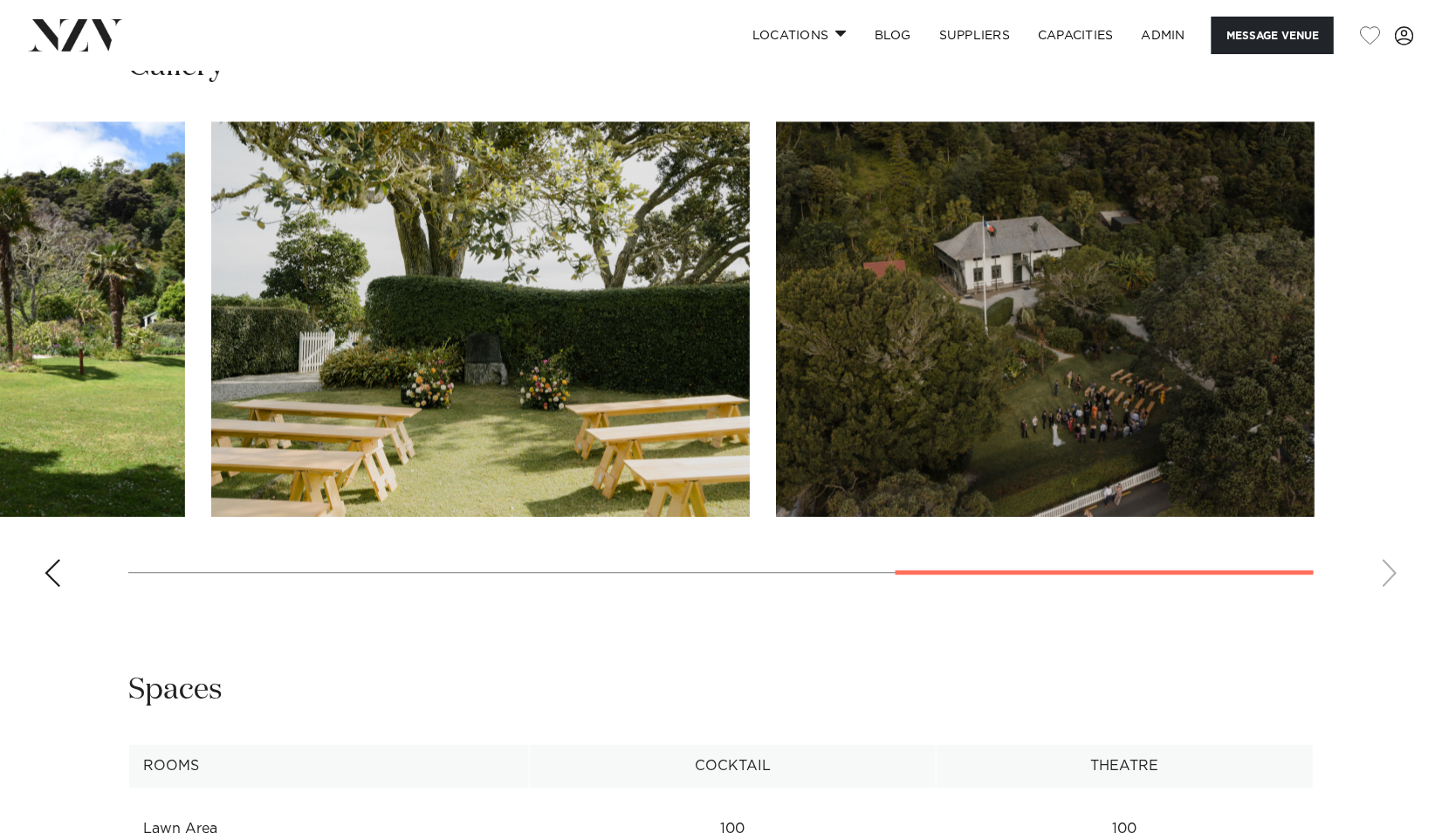
click at [1388, 565] on swiper-container at bounding box center [721, 360] width 1442 height 479
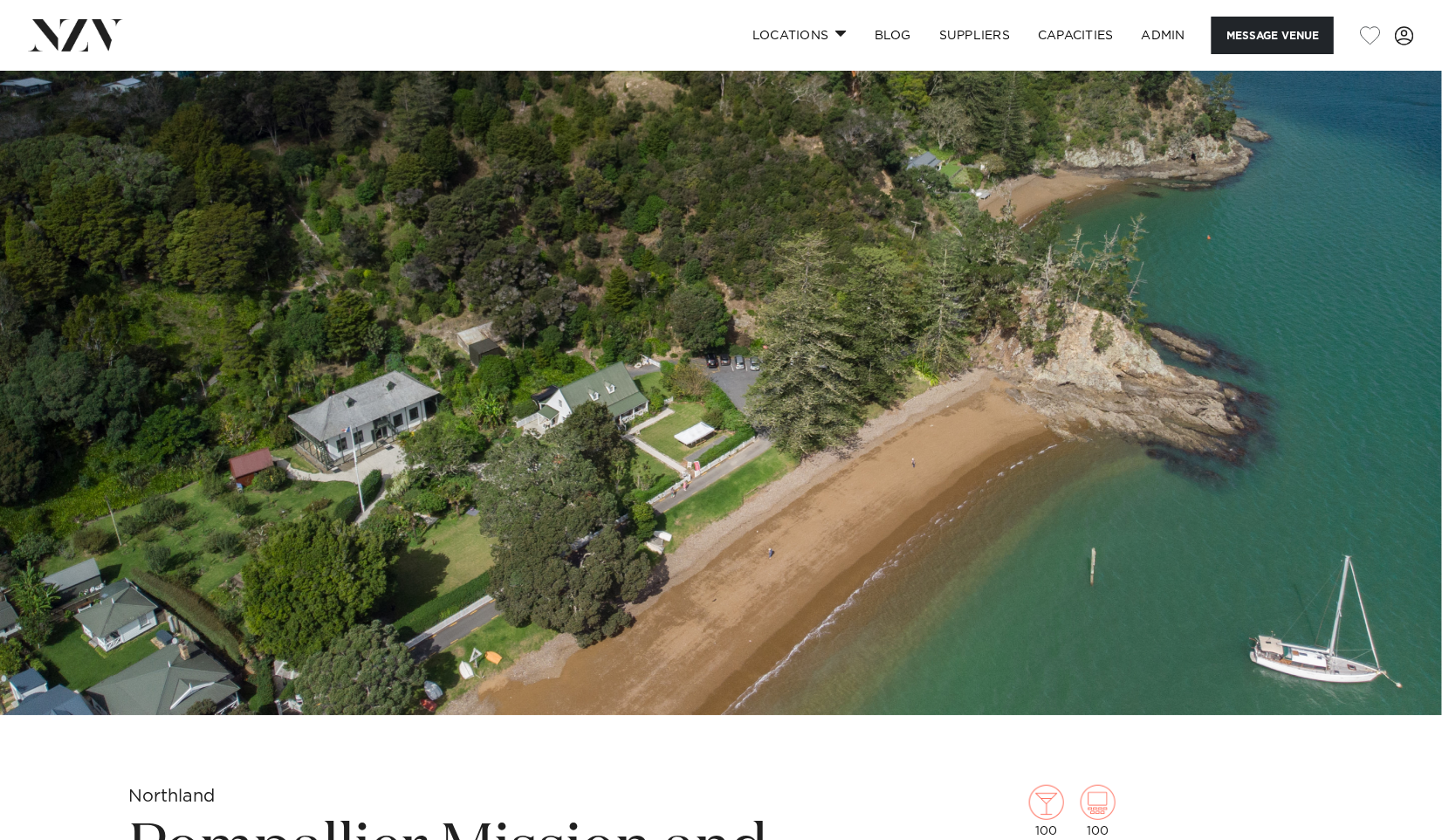
scroll to position [0, 0]
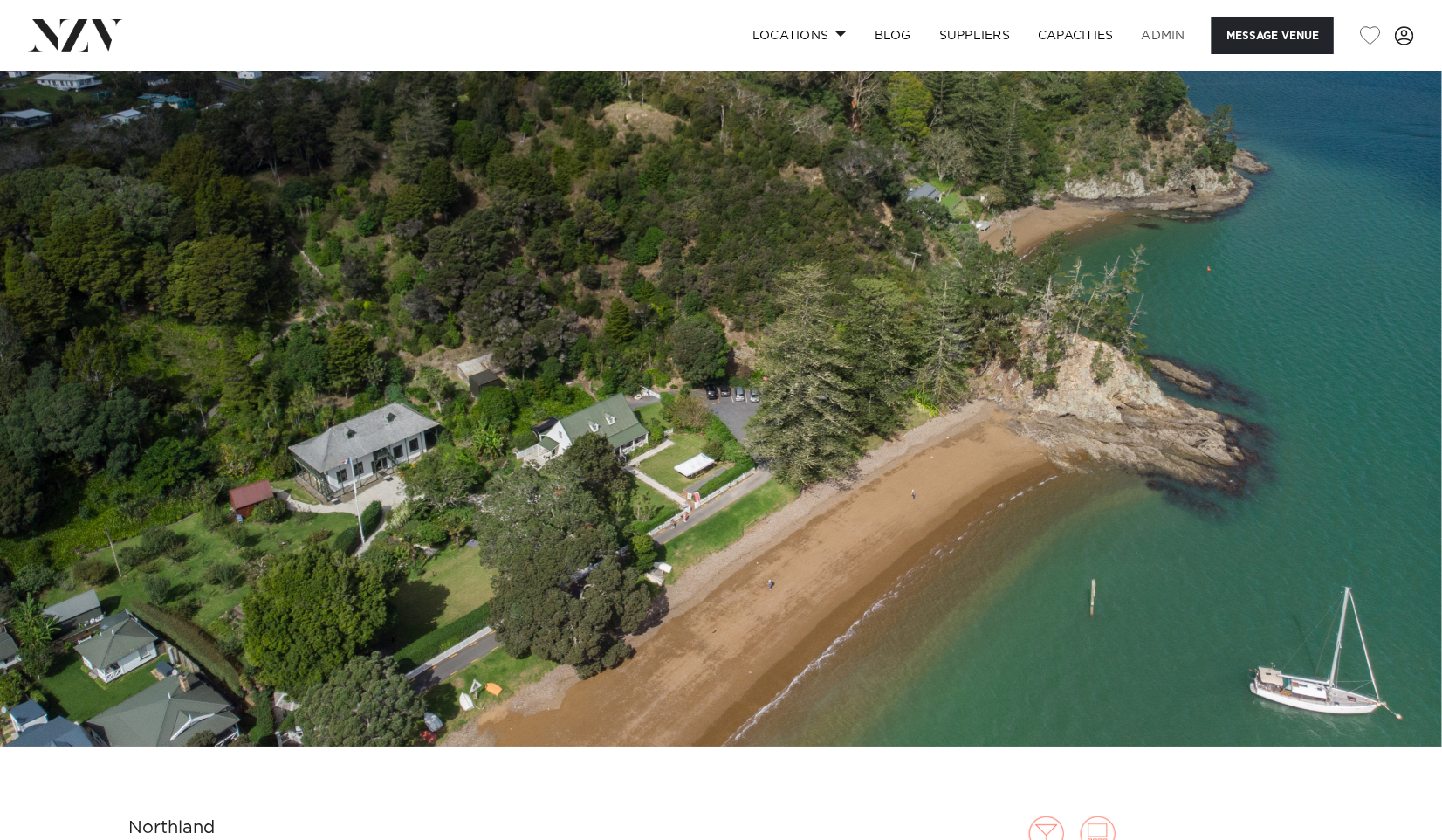
click at [1168, 18] on link "ADMIN" at bounding box center [1163, 35] width 71 height 38
